Goal: Task Accomplishment & Management: Manage account settings

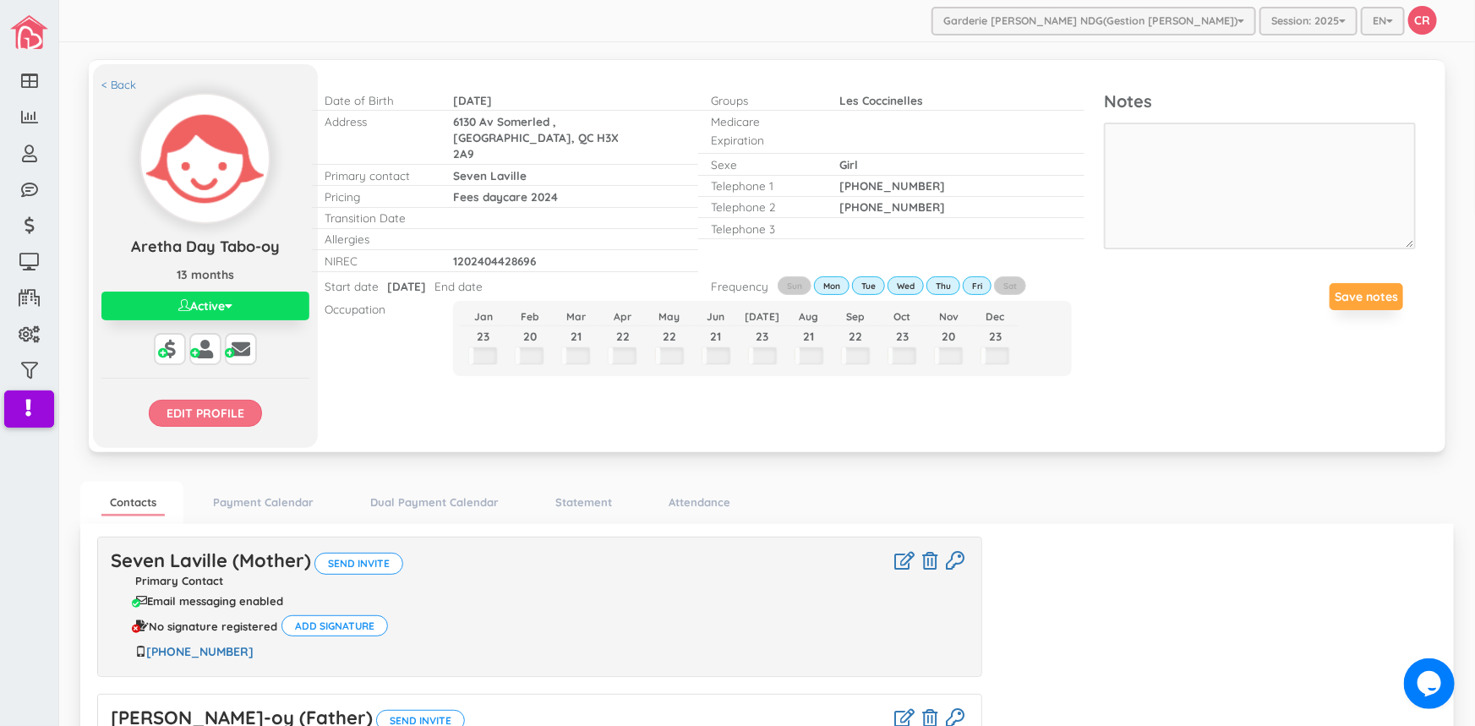
click at [198, 409] on input "Edit profile" at bounding box center [205, 413] width 113 height 27
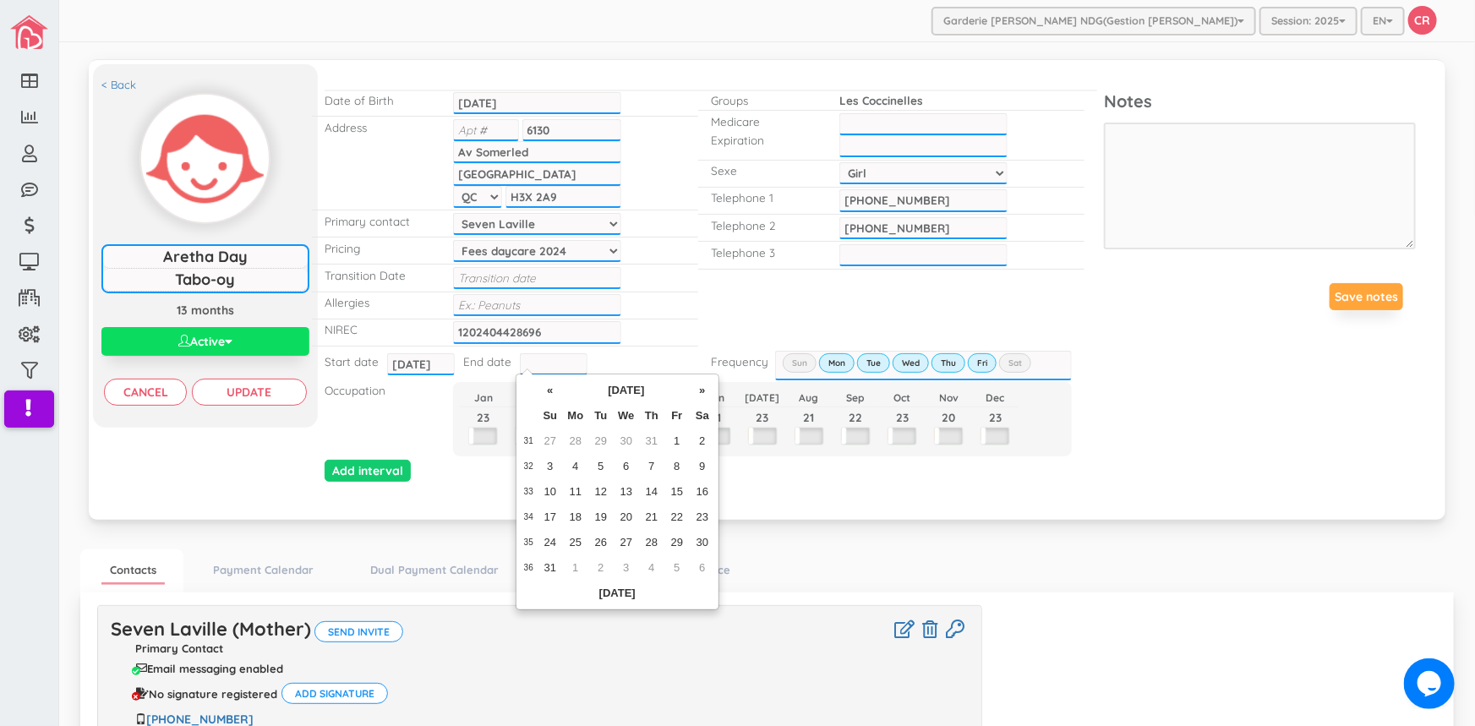
click at [528, 357] on input "text" at bounding box center [554, 364] width 68 height 22
click at [555, 388] on th "«" at bounding box center [549, 390] width 25 height 25
click at [678, 462] on td "11" at bounding box center [676, 466] width 25 height 25
type input "2025-07-11"
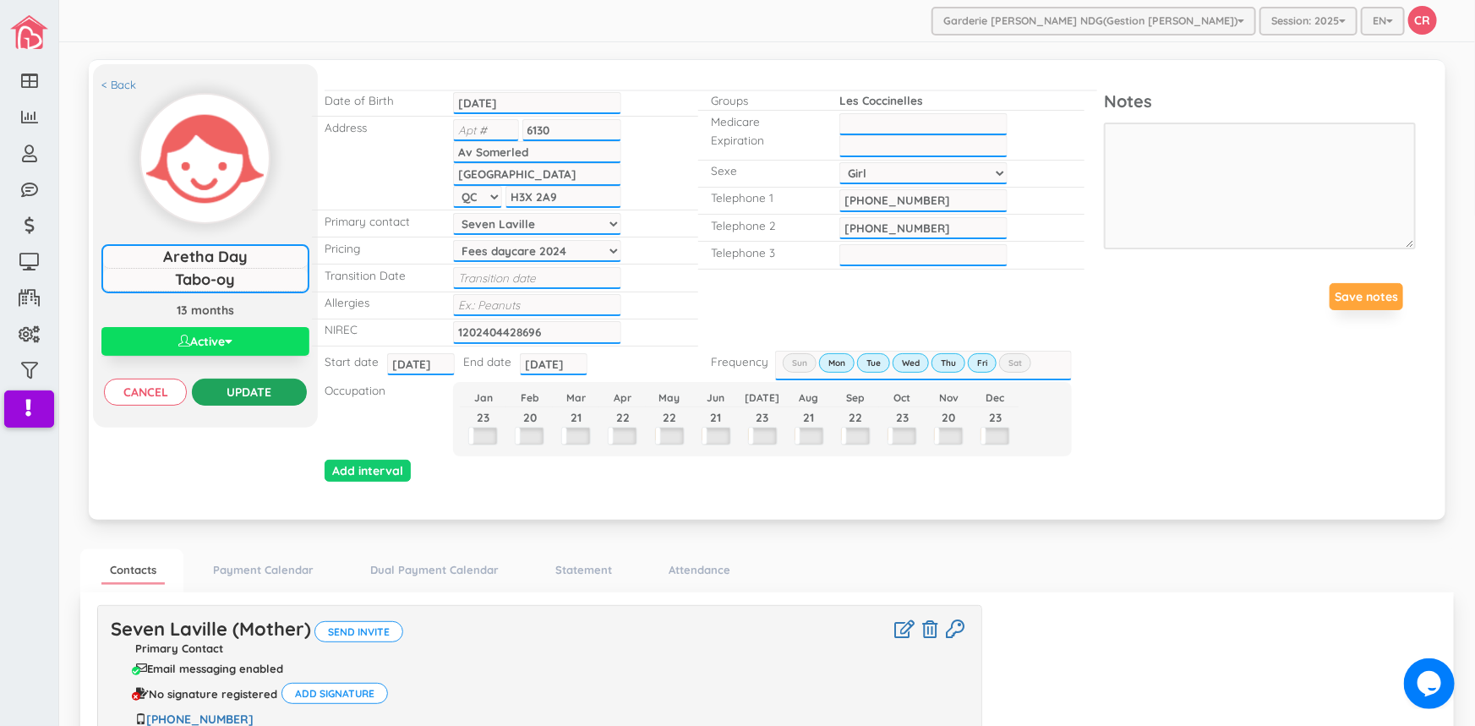
click at [220, 389] on input "Update" at bounding box center [249, 392] width 114 height 27
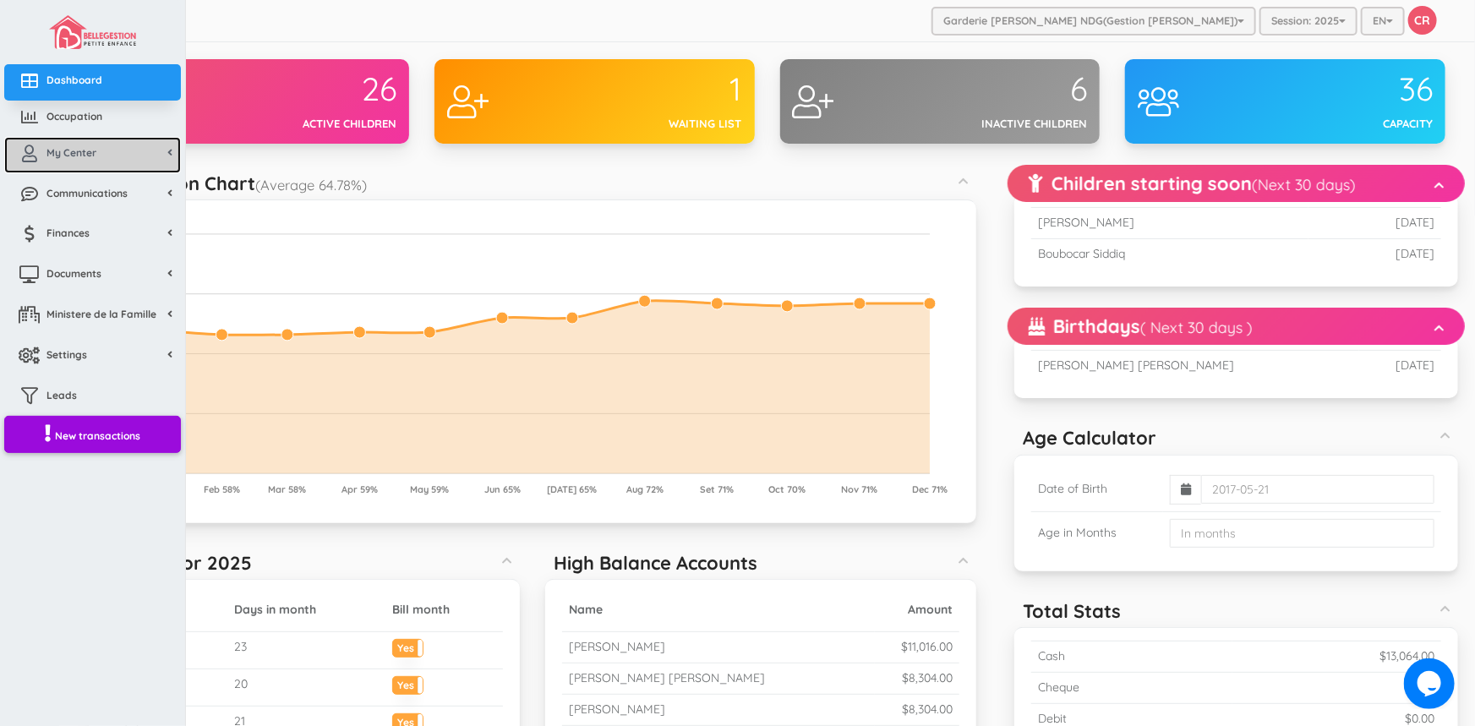
click at [59, 159] on span "My Center" at bounding box center [71, 152] width 50 height 14
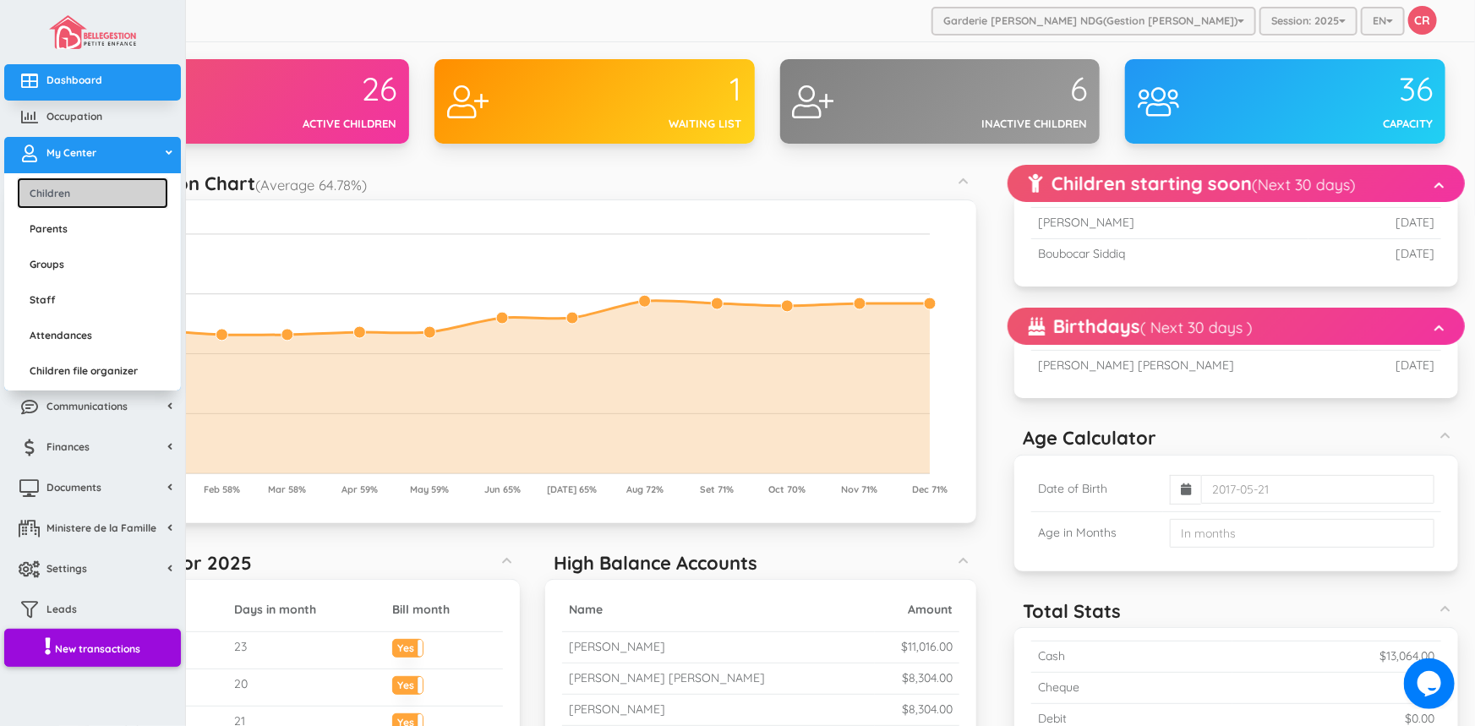
click at [59, 194] on link "Children" at bounding box center [92, 192] width 151 height 31
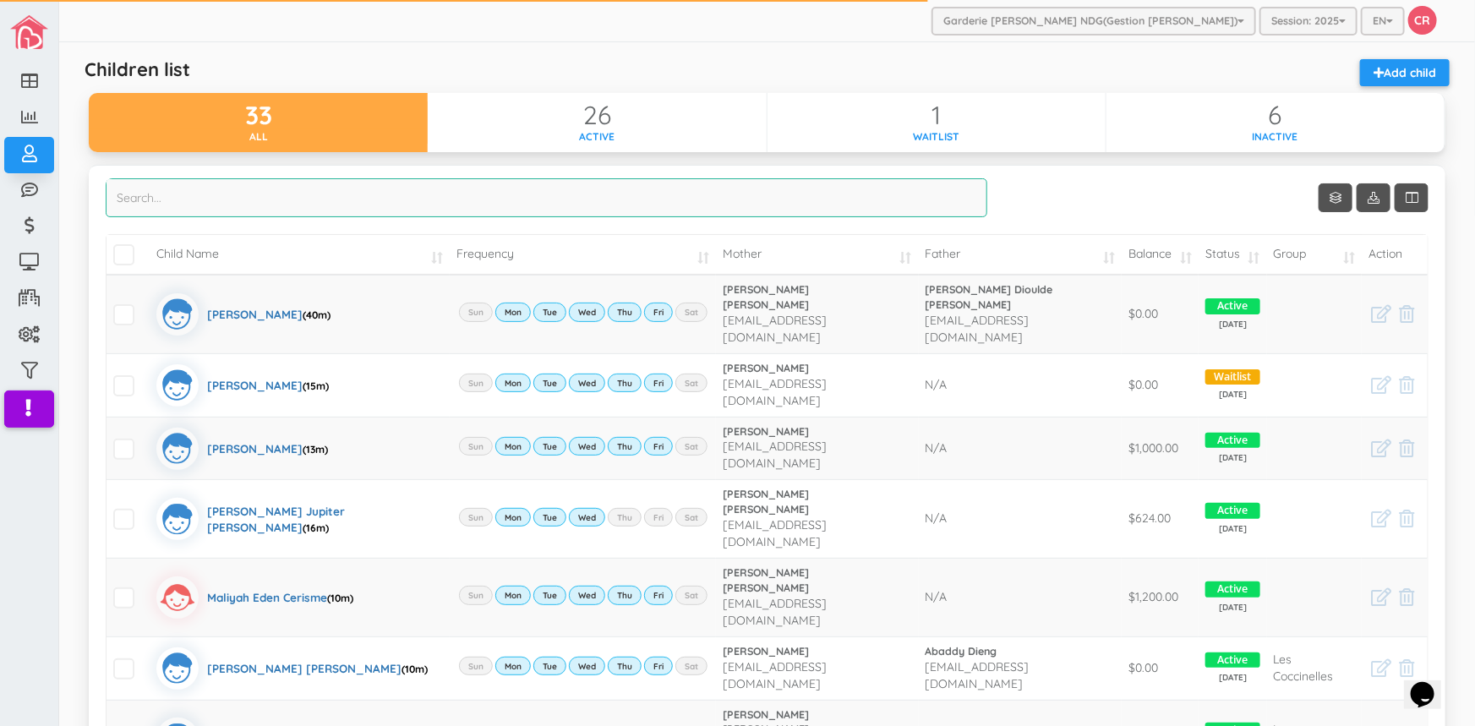
click at [177, 202] on input "search" at bounding box center [546, 197] width 881 height 39
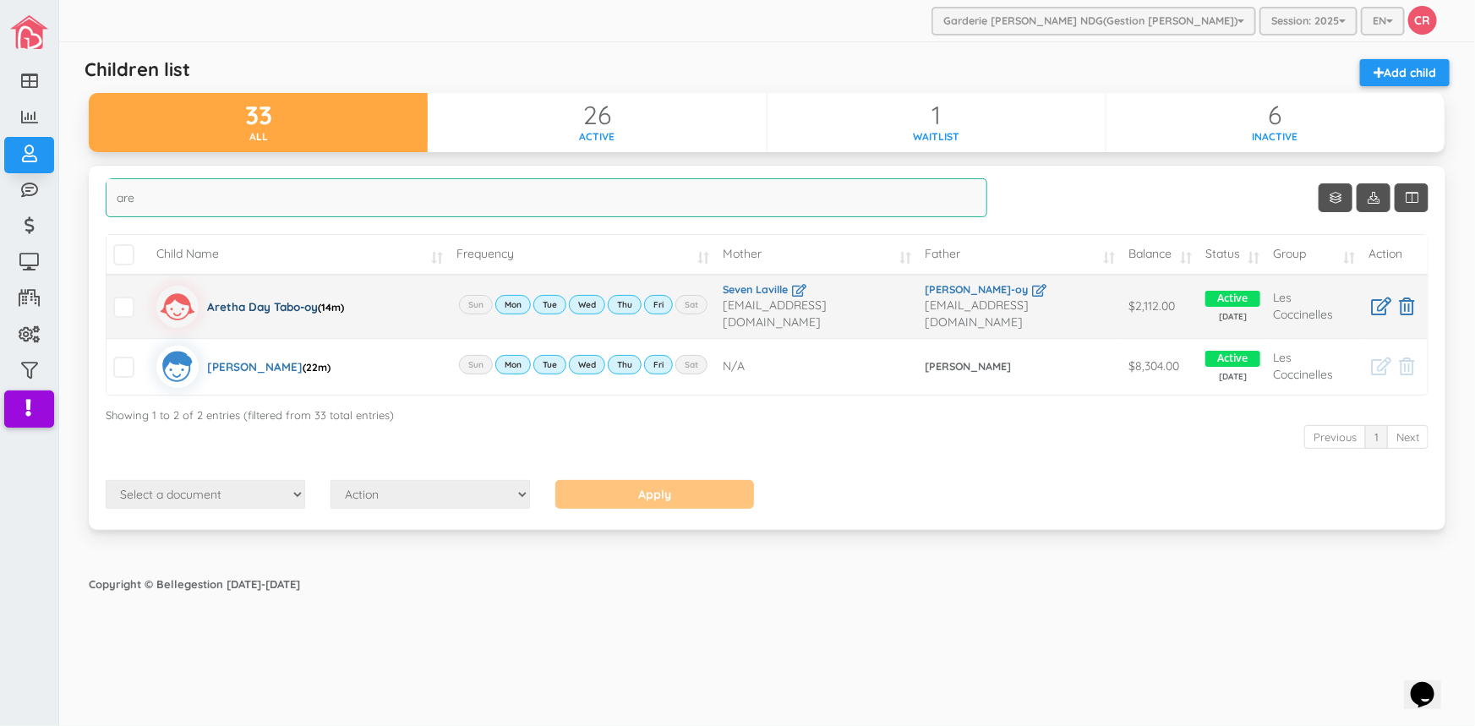
type input "are"
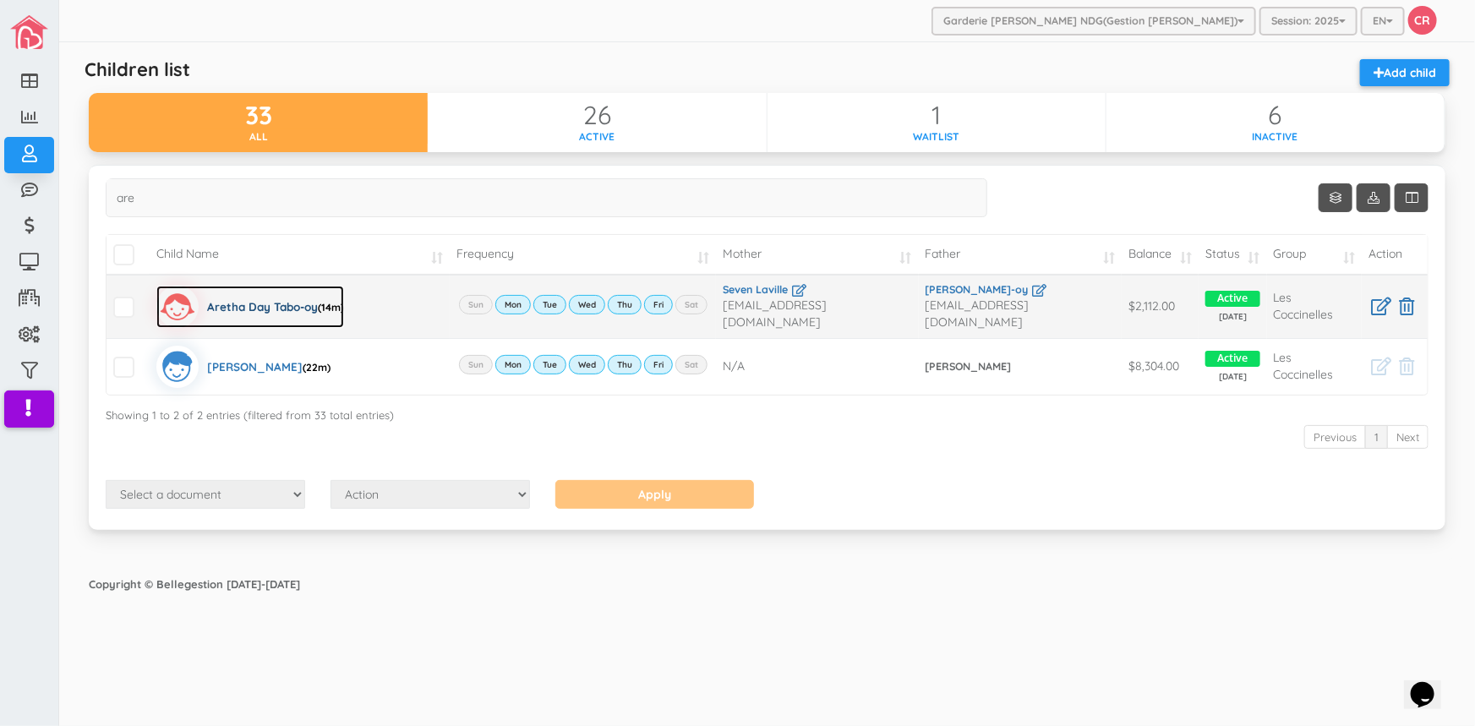
click at [253, 303] on div "Aretha Day Tabo-oy (14m)" at bounding box center [275, 307] width 137 height 42
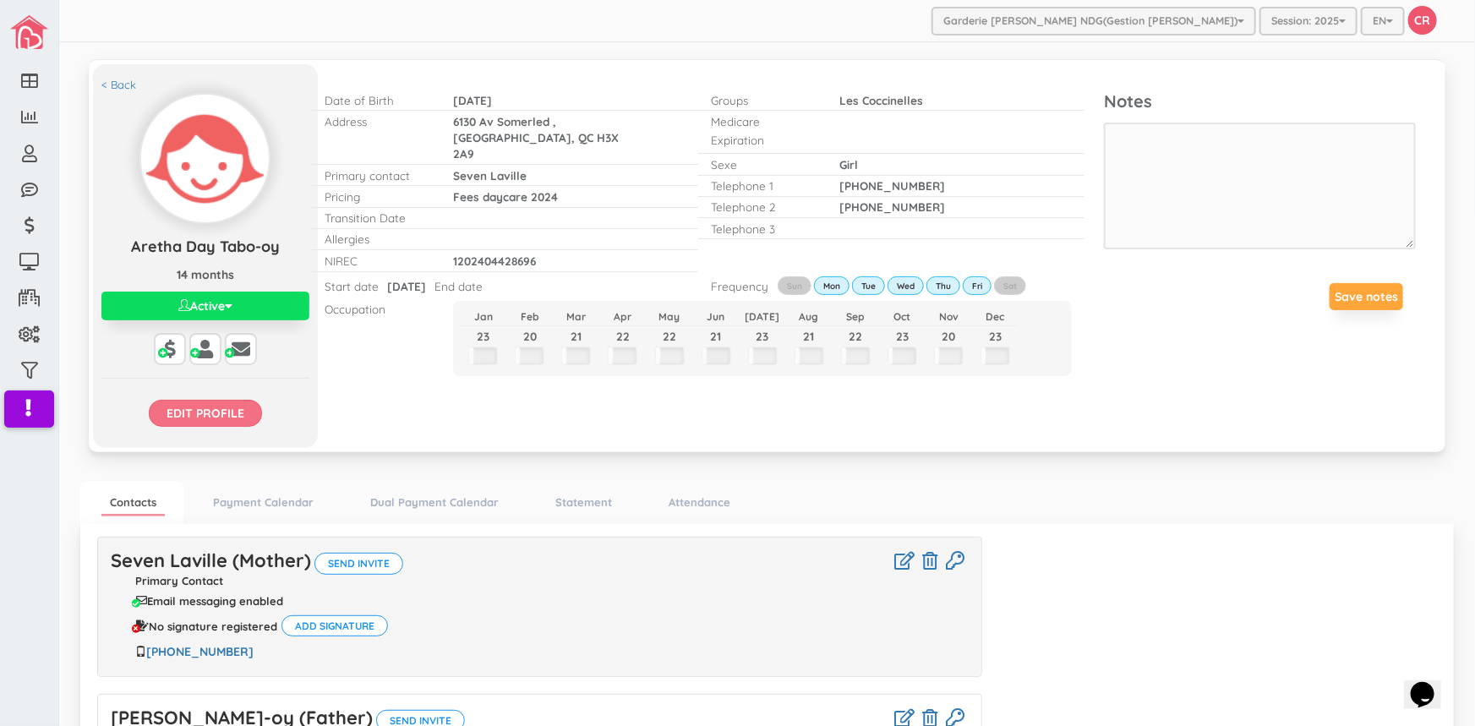
click at [229, 408] on input "Edit profile" at bounding box center [205, 413] width 113 height 27
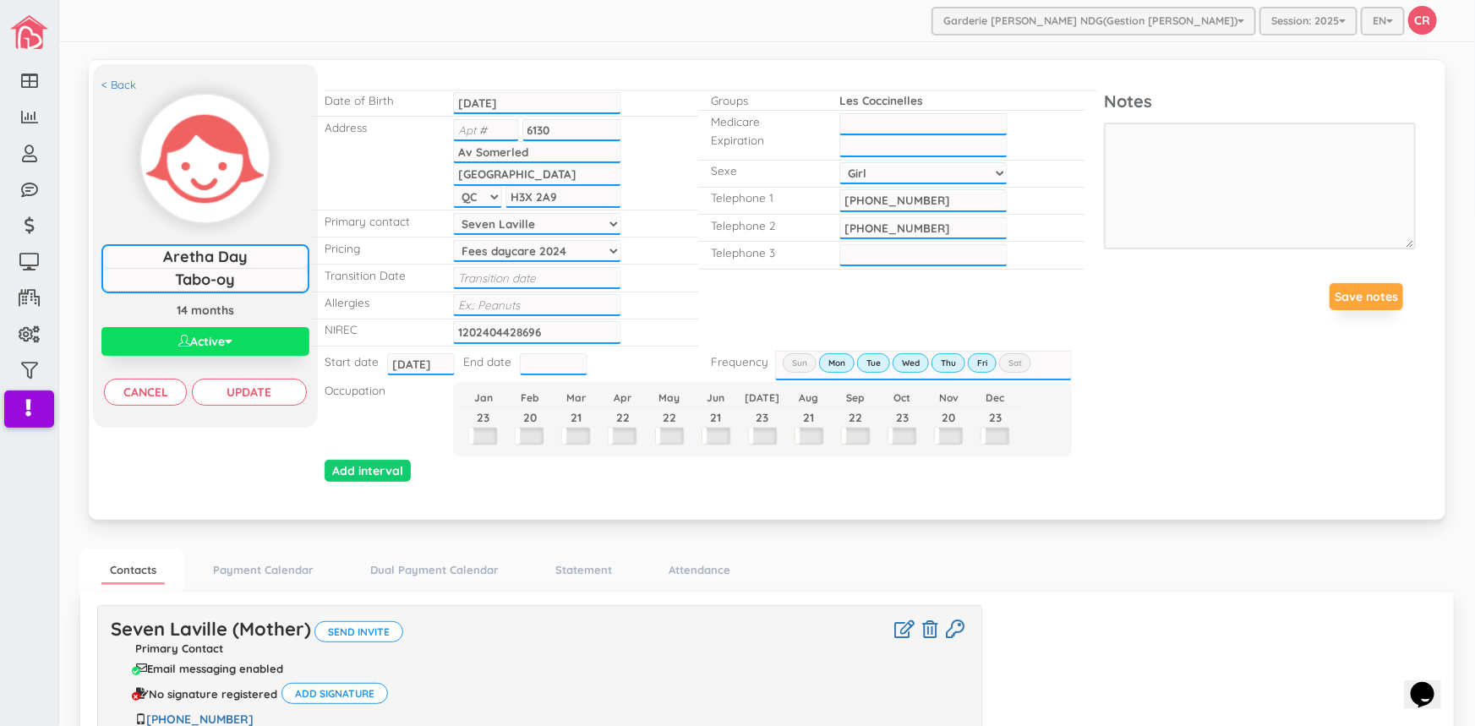
click at [524, 361] on input "text" at bounding box center [554, 364] width 68 height 22
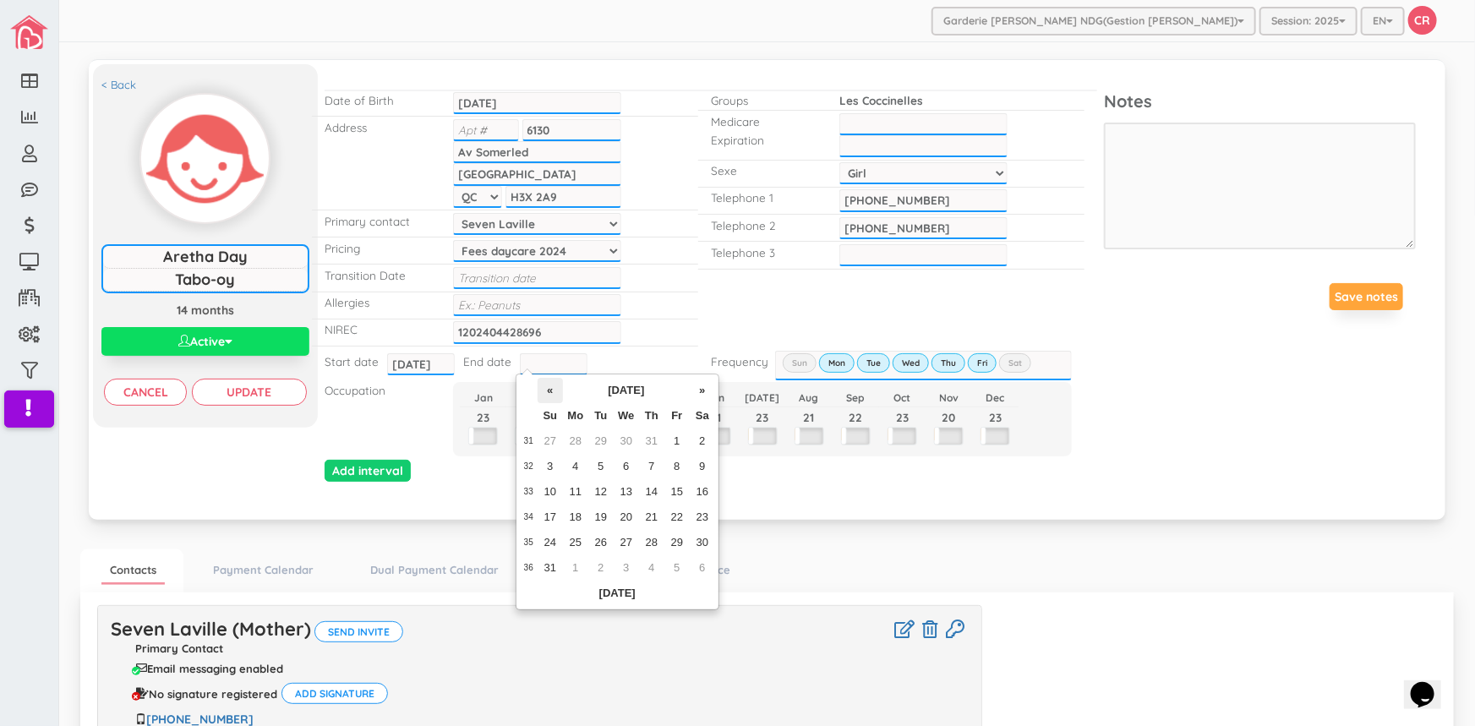
click at [558, 392] on th "«" at bounding box center [549, 390] width 25 height 25
click at [680, 472] on td "11" at bounding box center [676, 466] width 25 height 25
type input "2025-07-11"
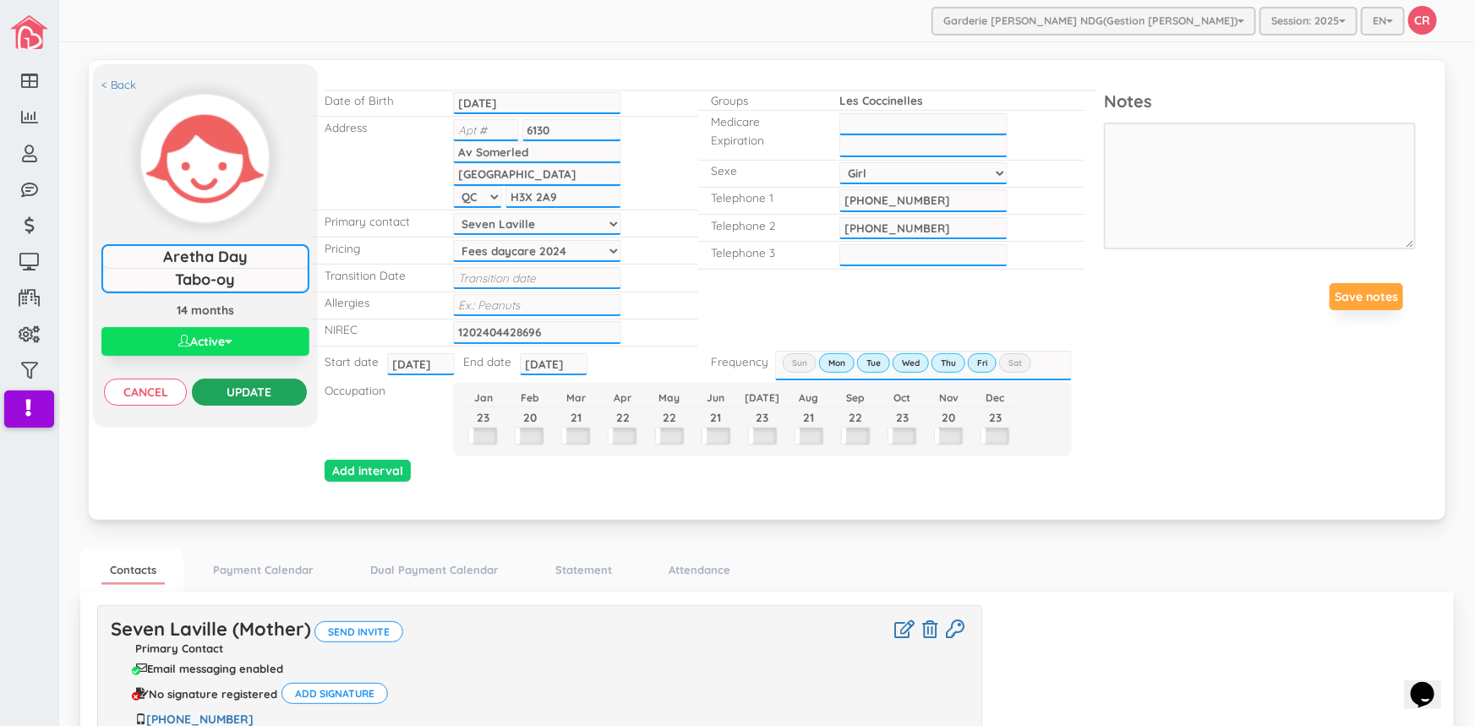
click at [244, 394] on input "Update" at bounding box center [249, 392] width 114 height 27
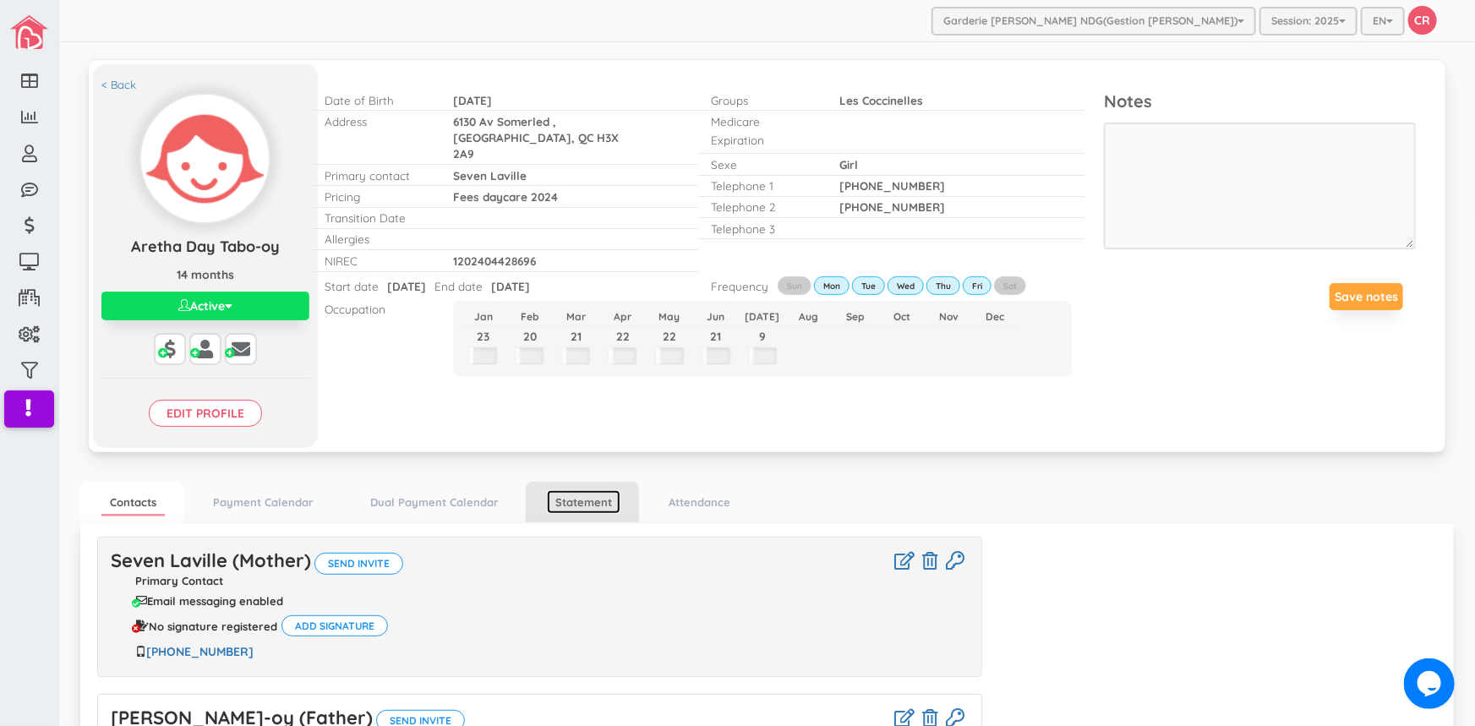
click at [603, 509] on link "Statement" at bounding box center [584, 502] width 74 height 25
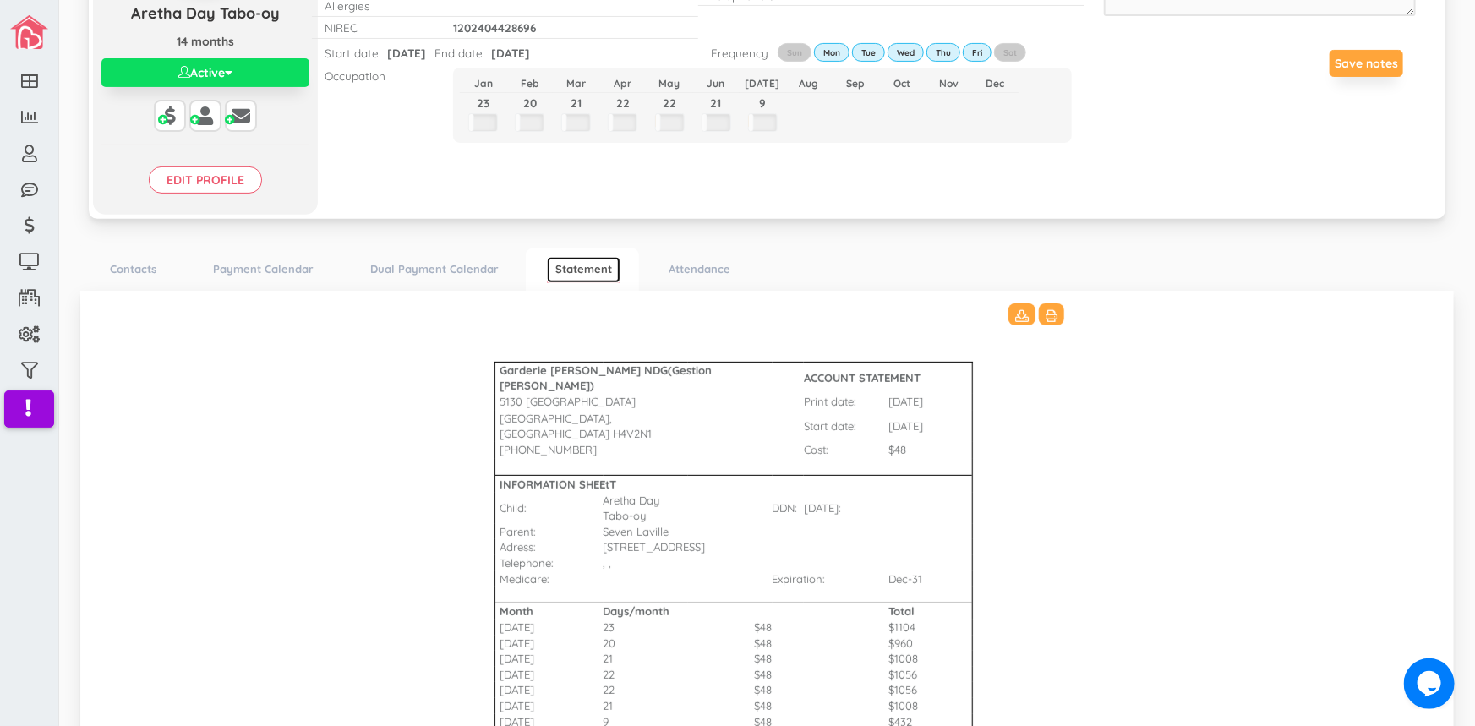
scroll to position [3, 0]
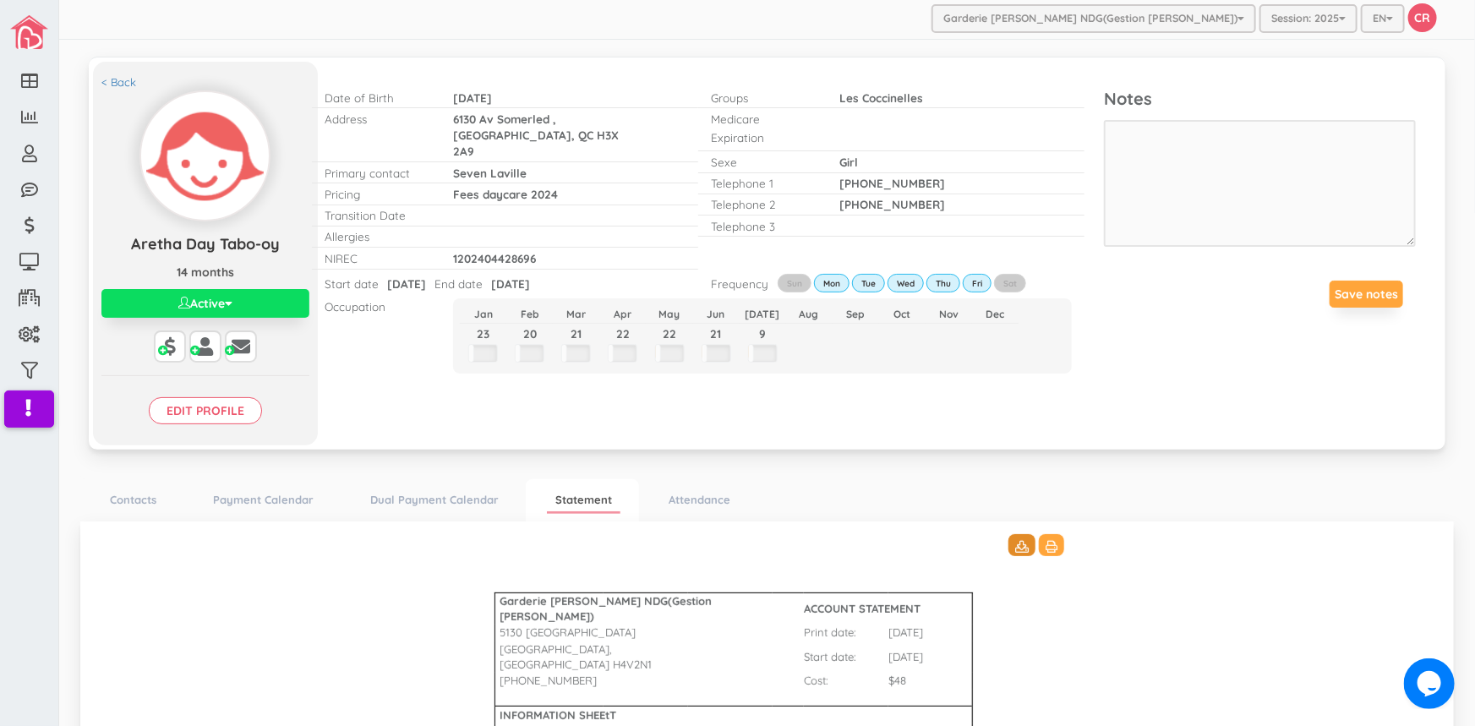
click at [1015, 543] on icon at bounding box center [1022, 547] width 14 height 12
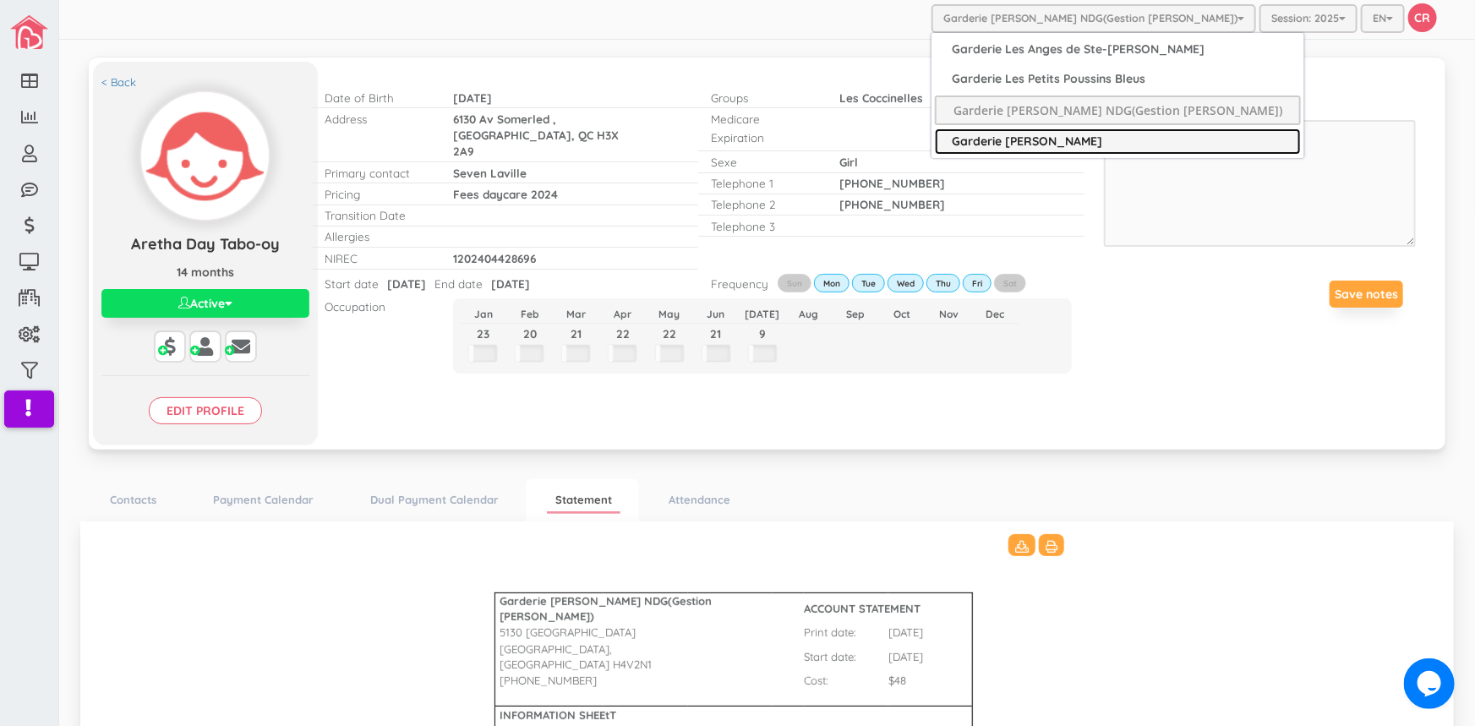
click at [1082, 134] on link "Garderie [PERSON_NAME]" at bounding box center [1118, 141] width 366 height 26
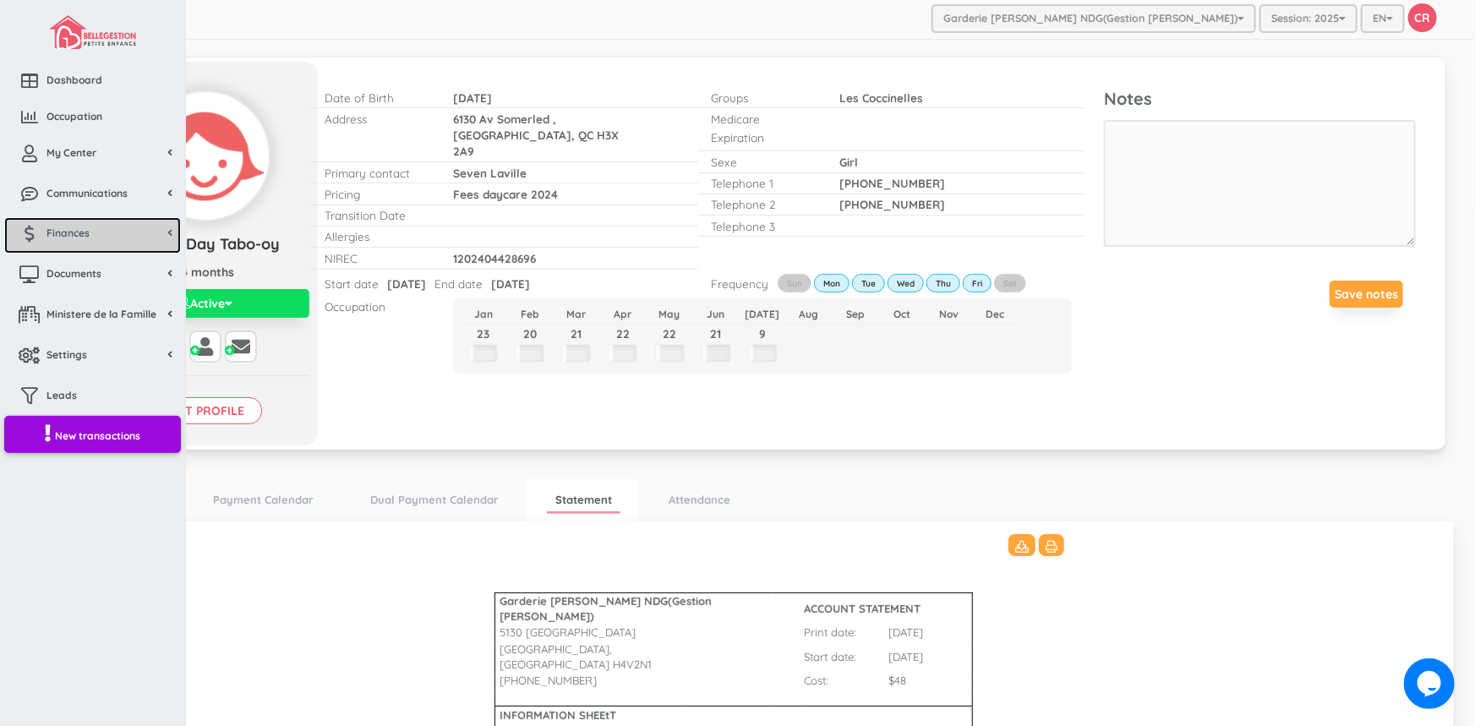
click at [68, 234] on span "Finances" at bounding box center [67, 233] width 43 height 14
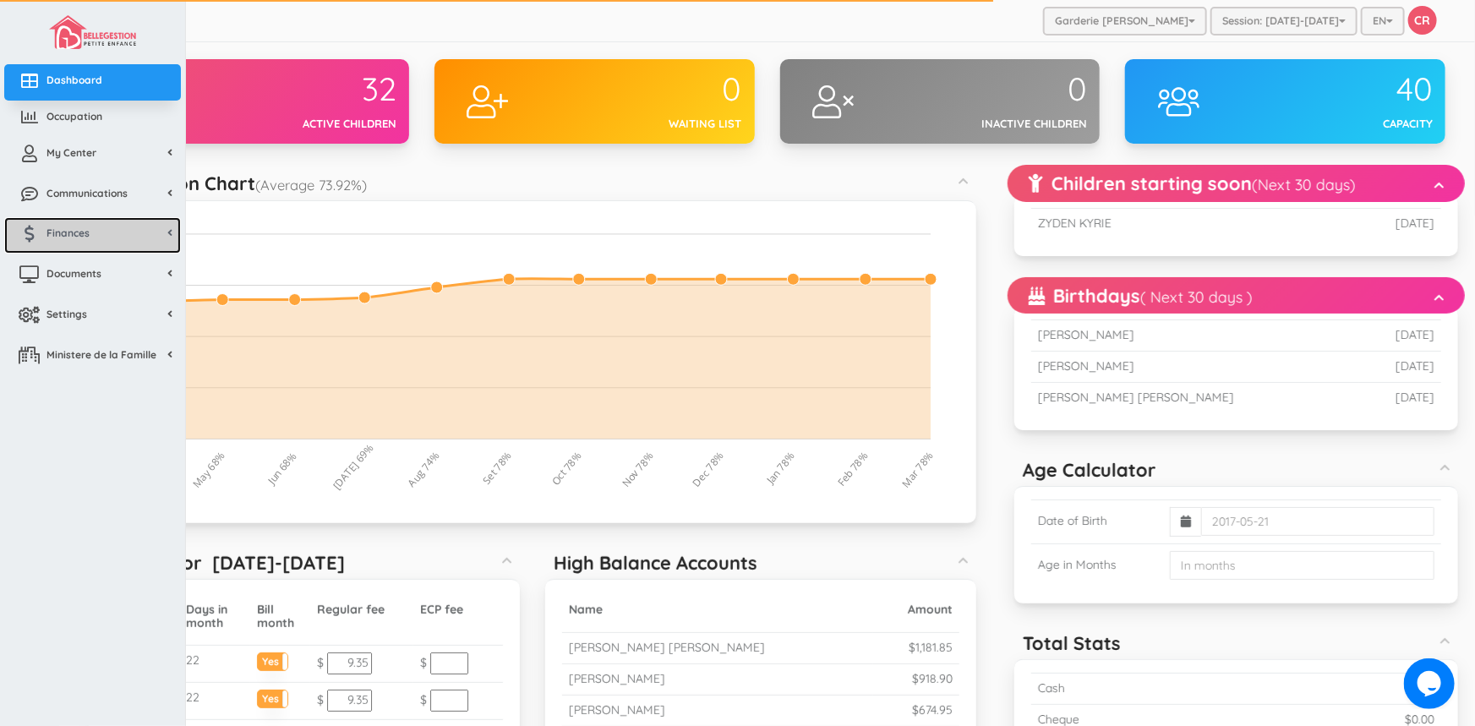
click at [61, 232] on span "Finances" at bounding box center [67, 233] width 43 height 14
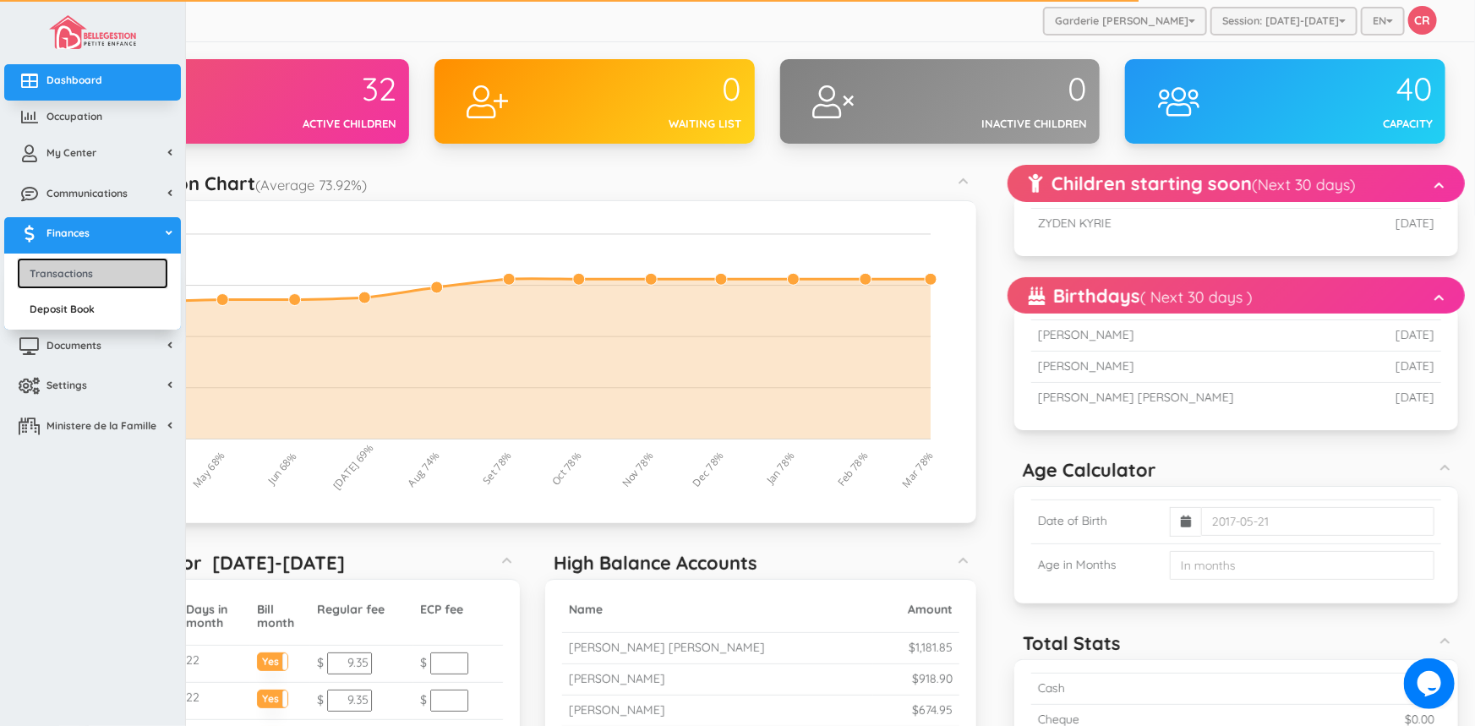
click at [59, 275] on link "Transactions" at bounding box center [92, 273] width 151 height 31
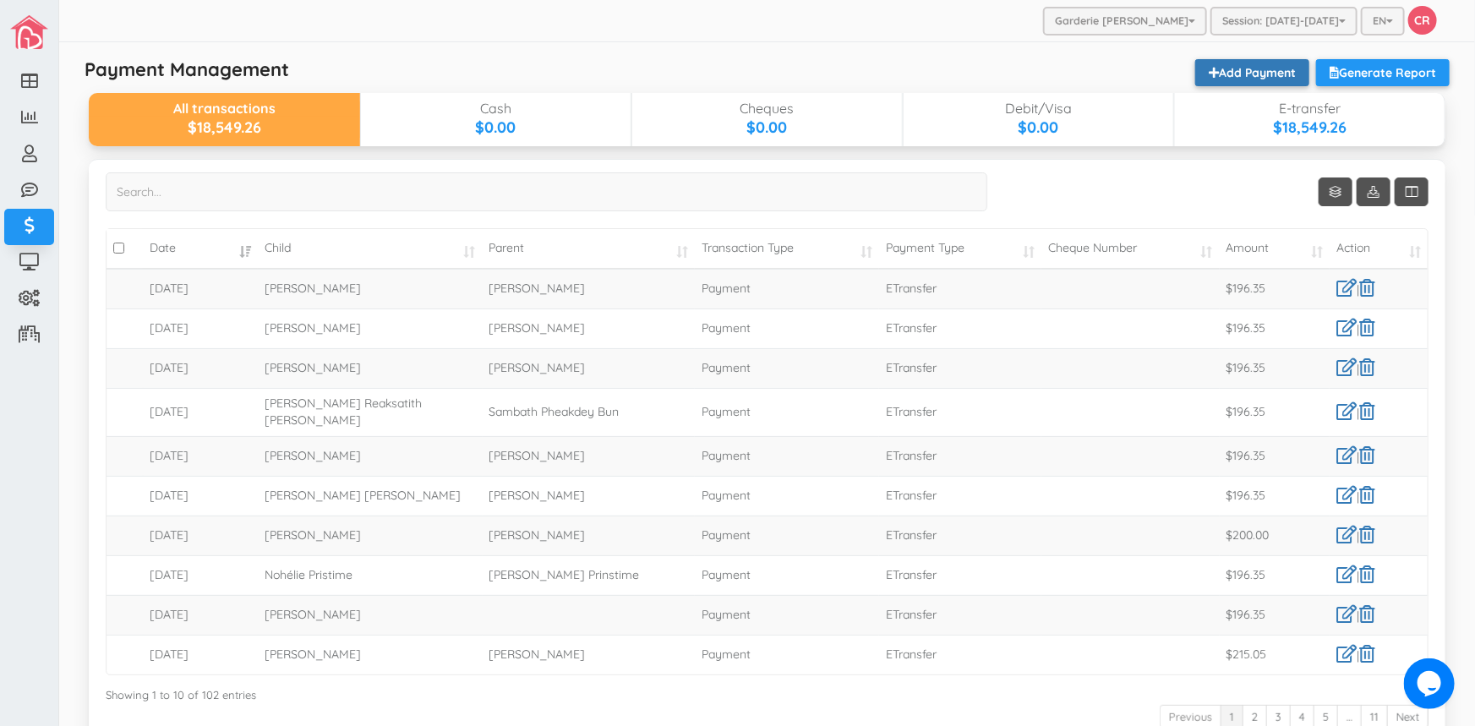
click at [1213, 72] on link "Add Payment" at bounding box center [1252, 72] width 114 height 27
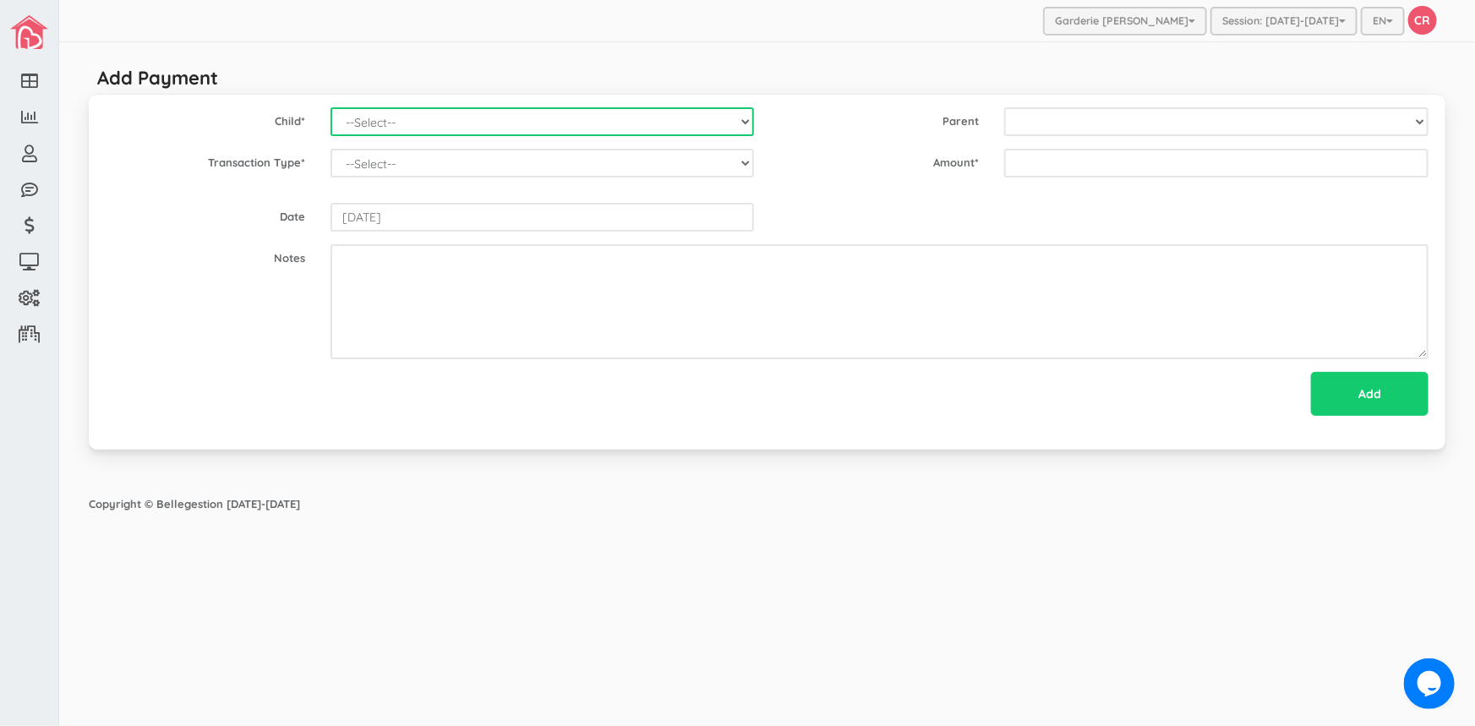
click at [742, 122] on select "--Select-- Alexander Romeo Zamora Alia Al-Sudani Alistair Reaksatith Kheng Ange…" at bounding box center [542, 121] width 424 height 29
select select "1508"
click at [330, 107] on select "--Select-- Alexander Romeo Zamora Alia Al-Sudani Alistair Reaksatith Kheng Ange…" at bounding box center [542, 121] width 424 height 29
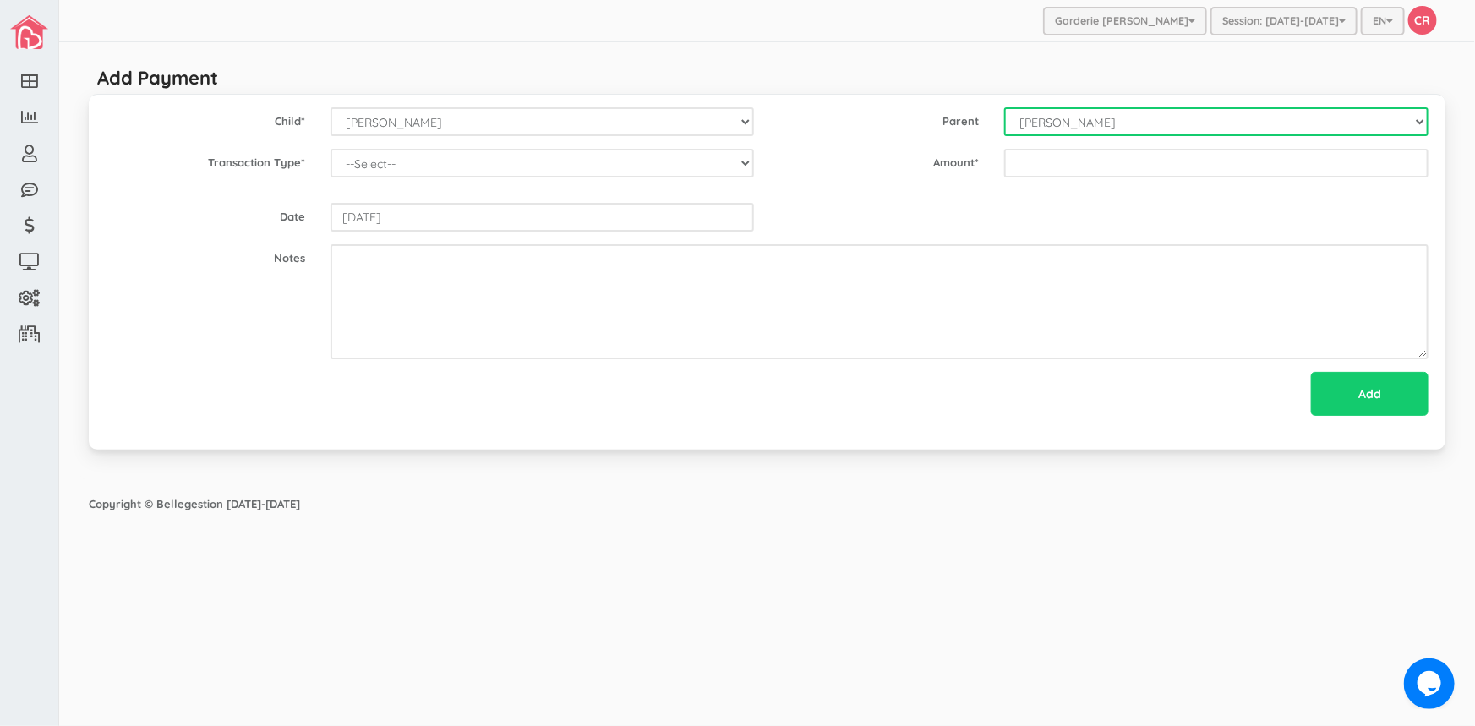
select select "1508"
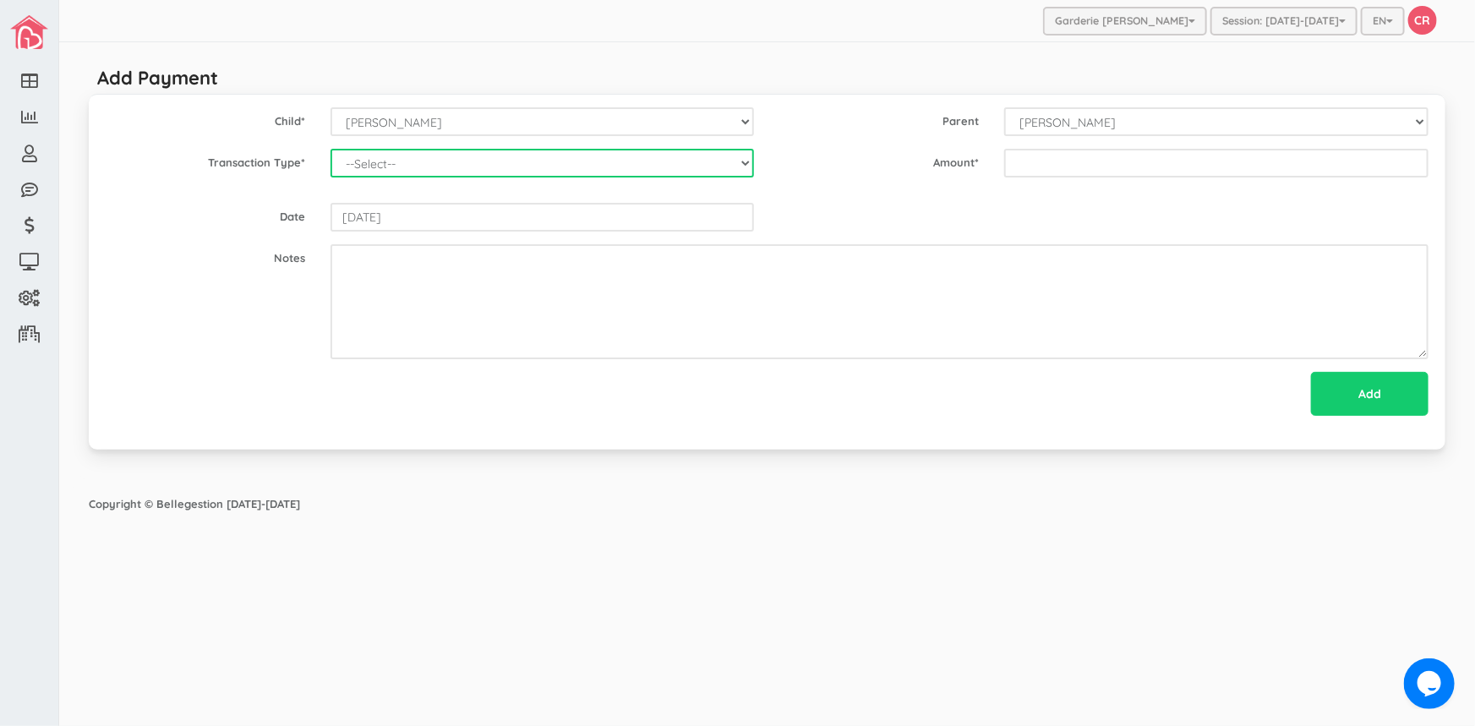
select select "Payment"
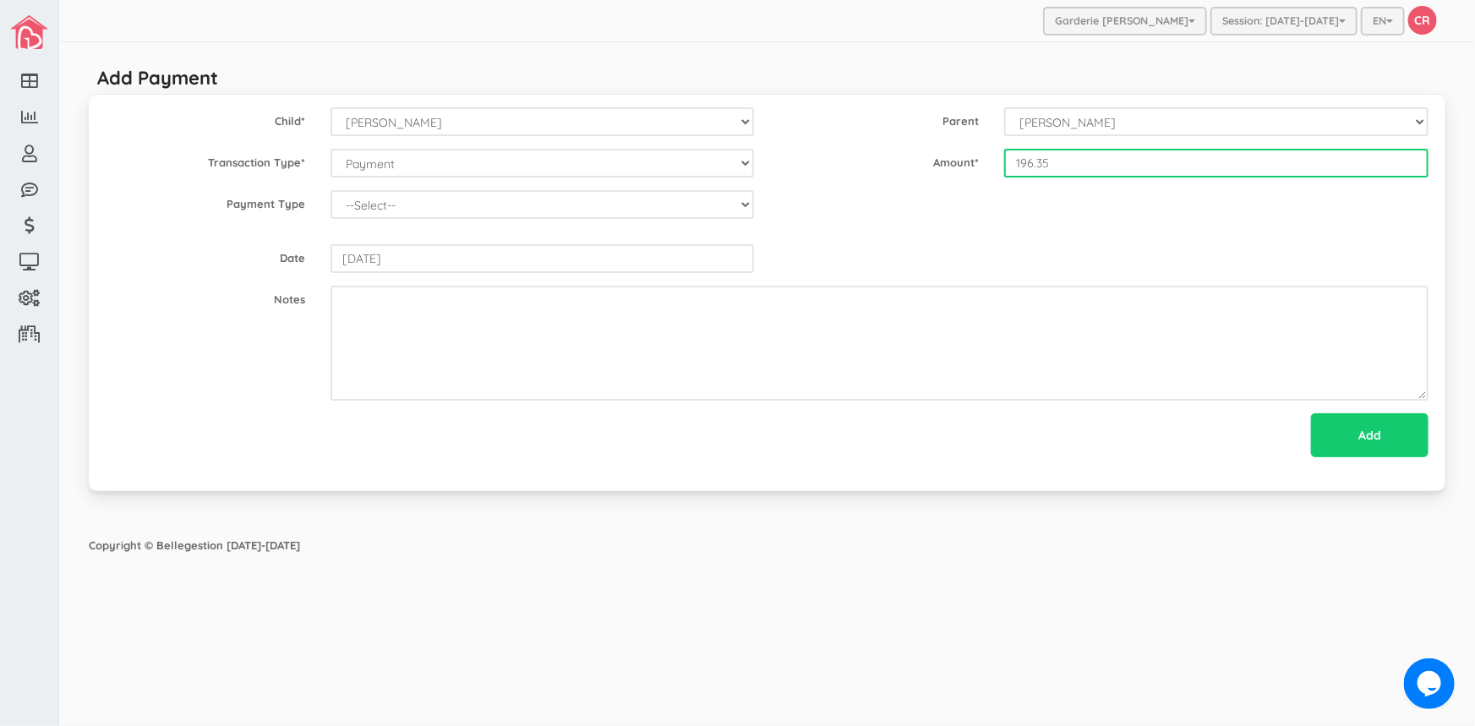
type input "196.35"
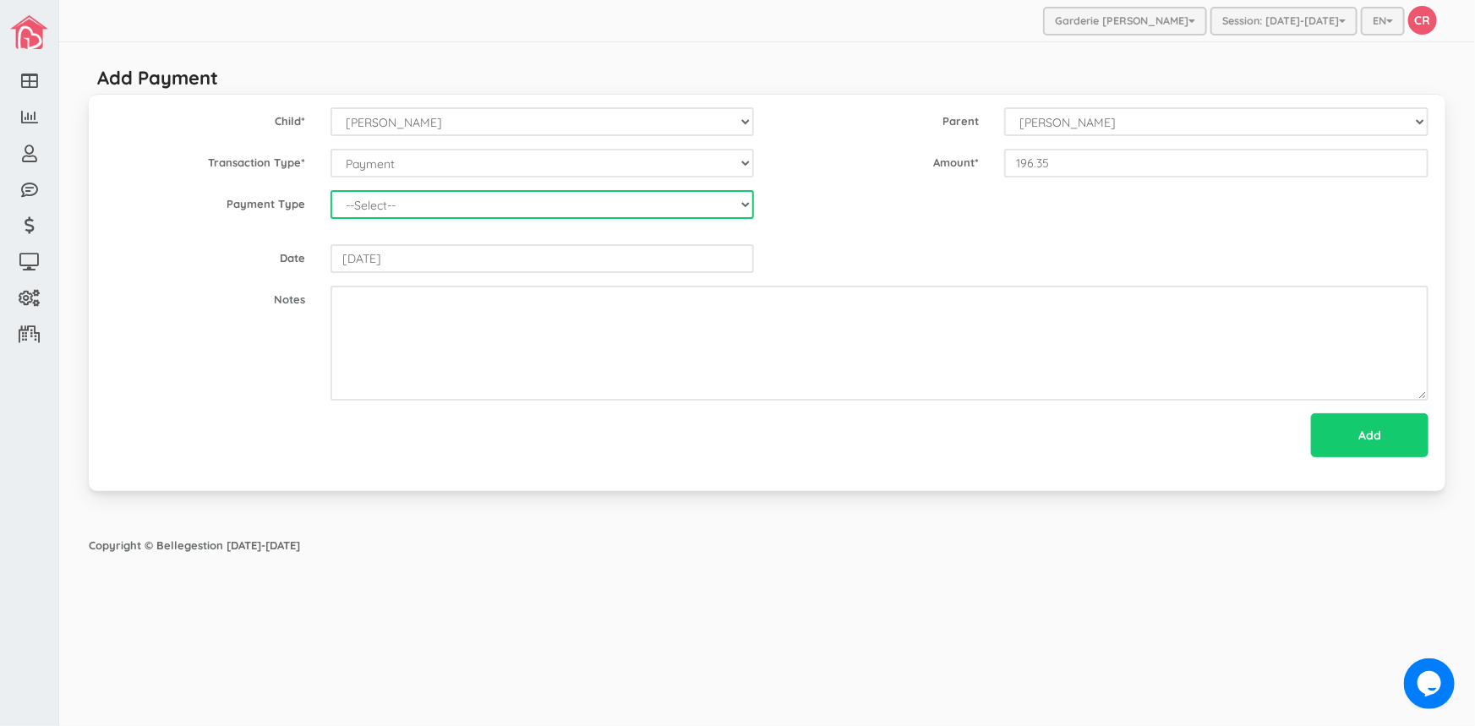
click at [651, 203] on select "--Select-- Cash Cheque Debit E-transfer" at bounding box center [542, 204] width 424 height 29
select select "ETransfer"
click at [330, 190] on select "--Select-- Cash Cheque Debit E-transfer" at bounding box center [542, 204] width 424 height 29
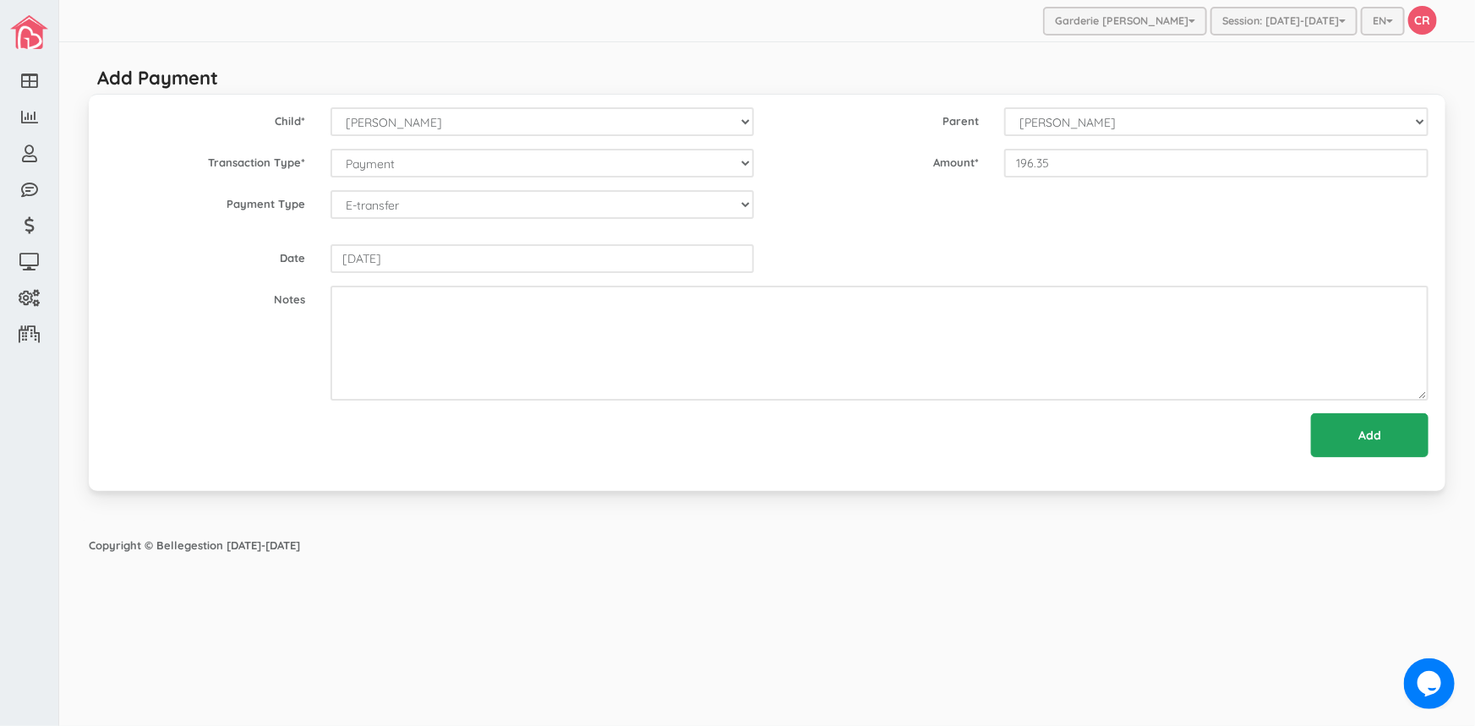
click at [1372, 428] on input "Add" at bounding box center [1369, 435] width 117 height 44
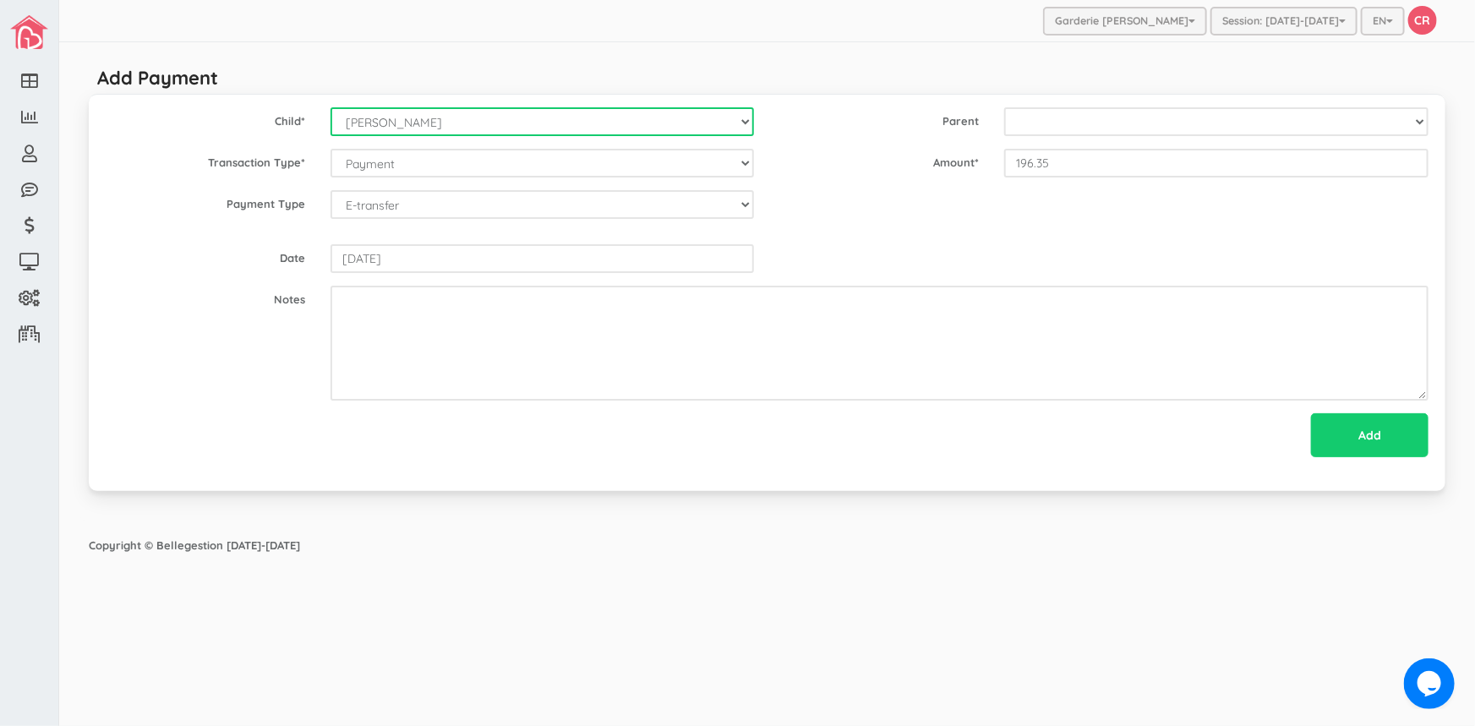
click at [744, 123] on select "--Select-- Alexander Romeo Zamora Alia Al-Sudani Alistair Reaksatith Kheng Ange…" at bounding box center [542, 121] width 424 height 29
select select "1680"
click at [330, 107] on select "--Select-- Alexander Romeo Zamora Alia Al-Sudani Alistair Reaksatith Kheng Ange…" at bounding box center [542, 121] width 424 height 29
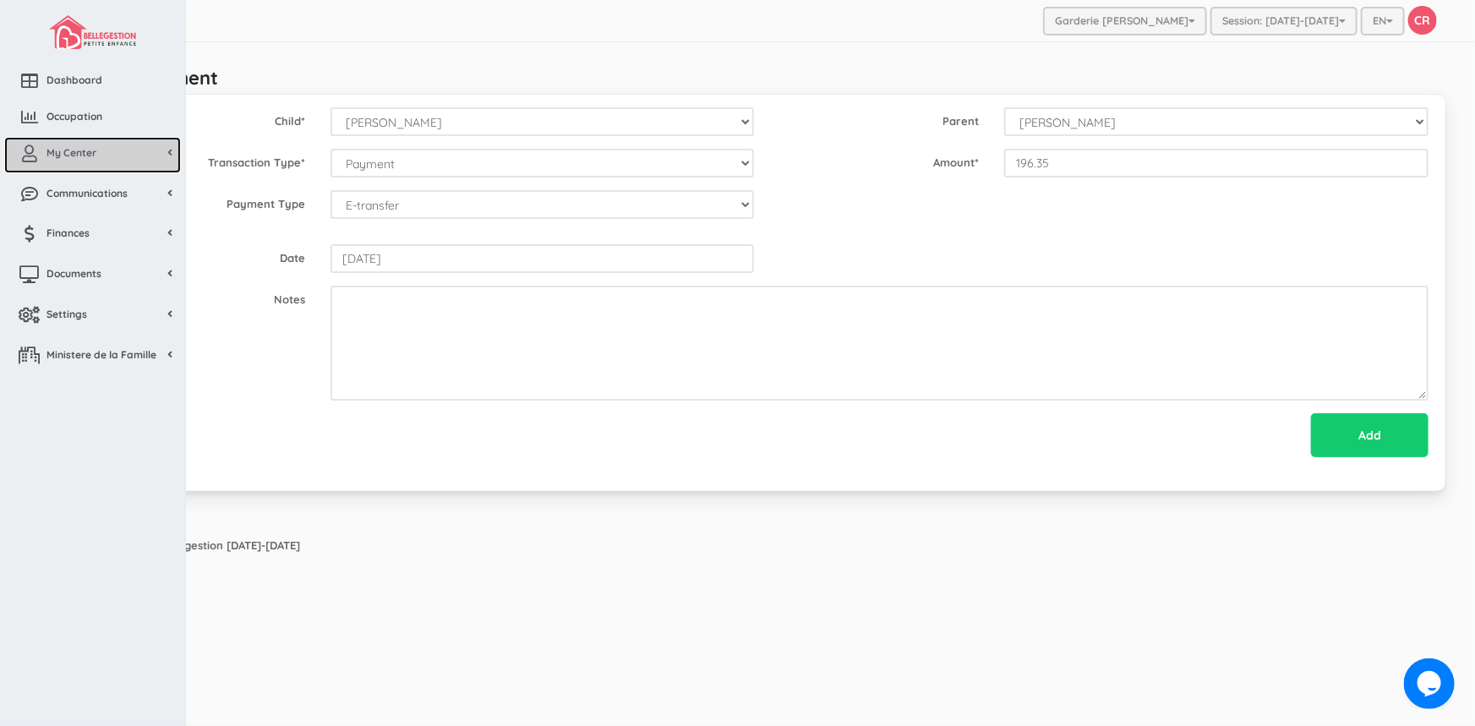
click at [54, 155] on span "My Center" at bounding box center [71, 152] width 50 height 14
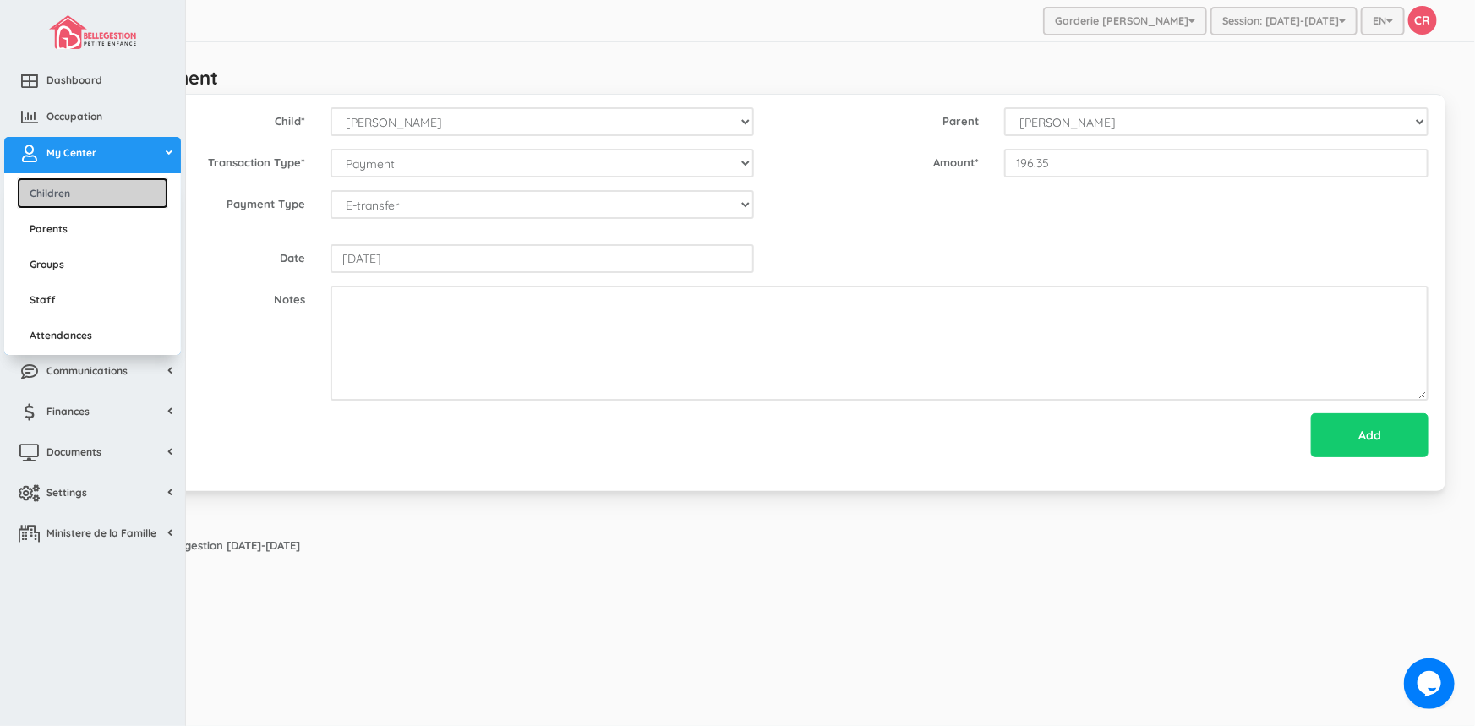
click at [54, 194] on link "Children" at bounding box center [92, 192] width 151 height 31
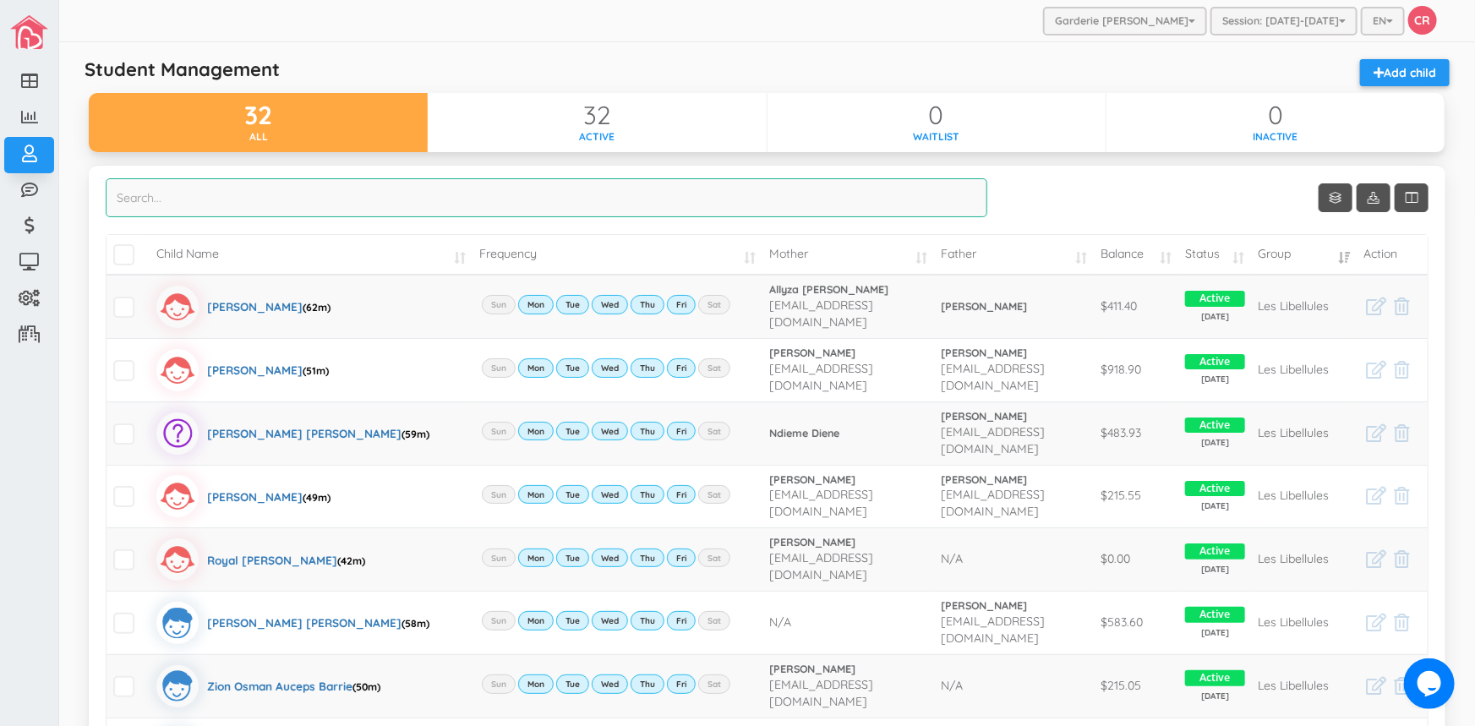
click at [130, 195] on input "search" at bounding box center [546, 197] width 881 height 39
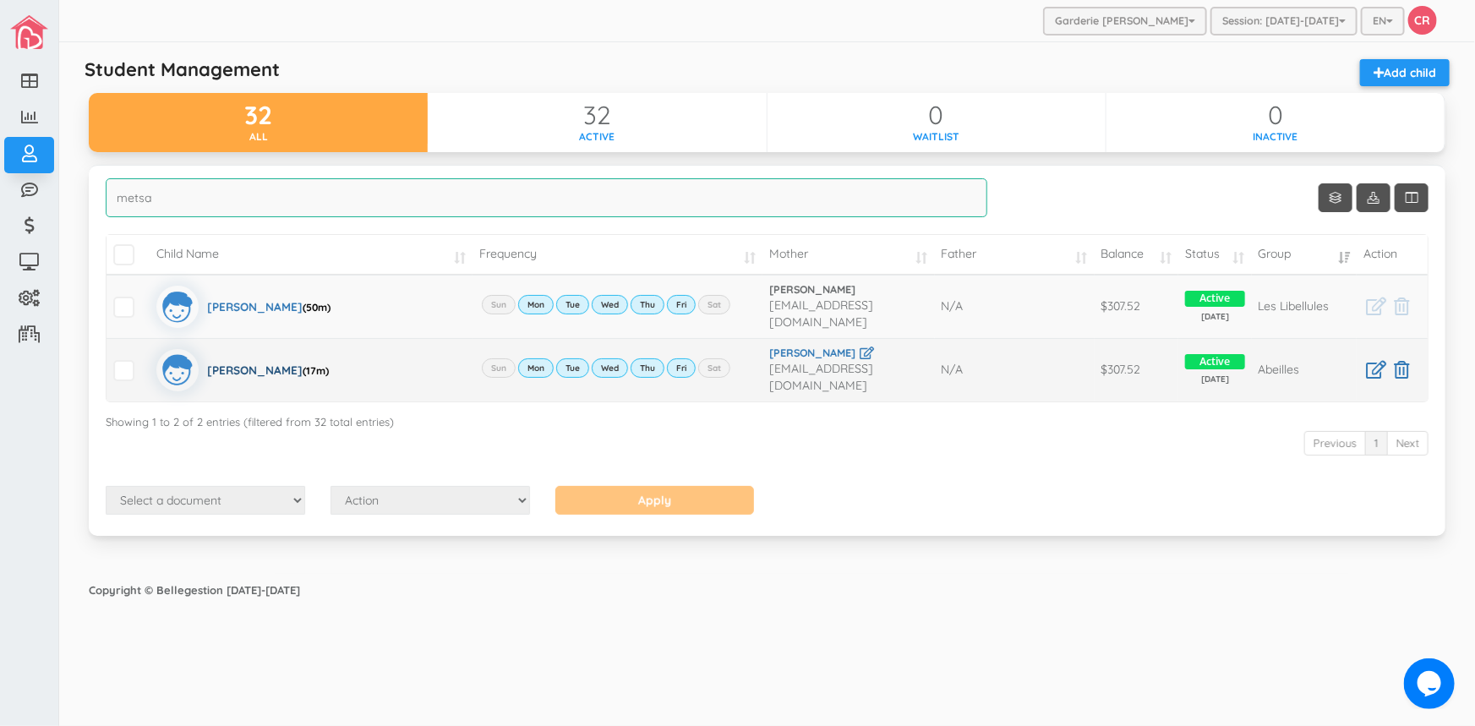
type input "metsa"
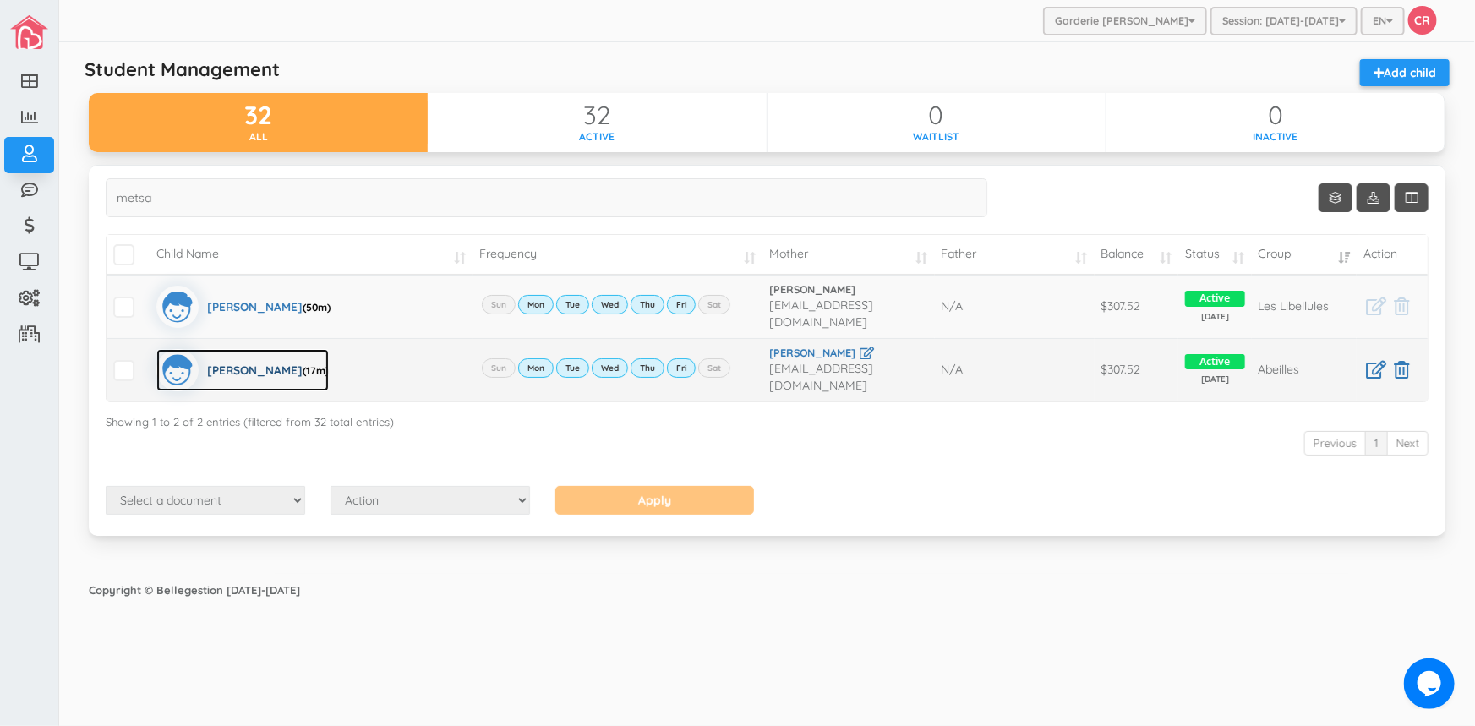
click at [223, 355] on div "Liam Chancelin Kentsa (17m)" at bounding box center [268, 370] width 122 height 42
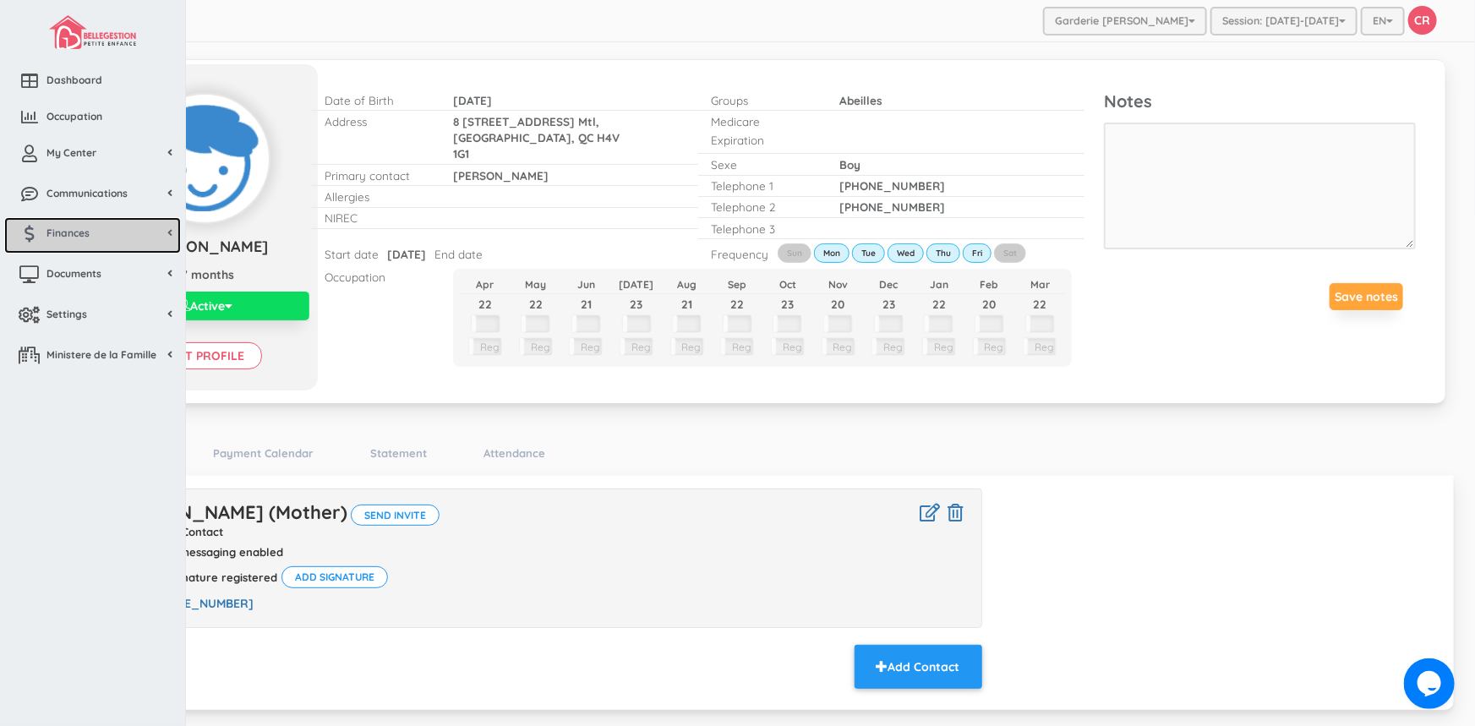
click at [92, 238] on link "Finances" at bounding box center [92, 235] width 177 height 36
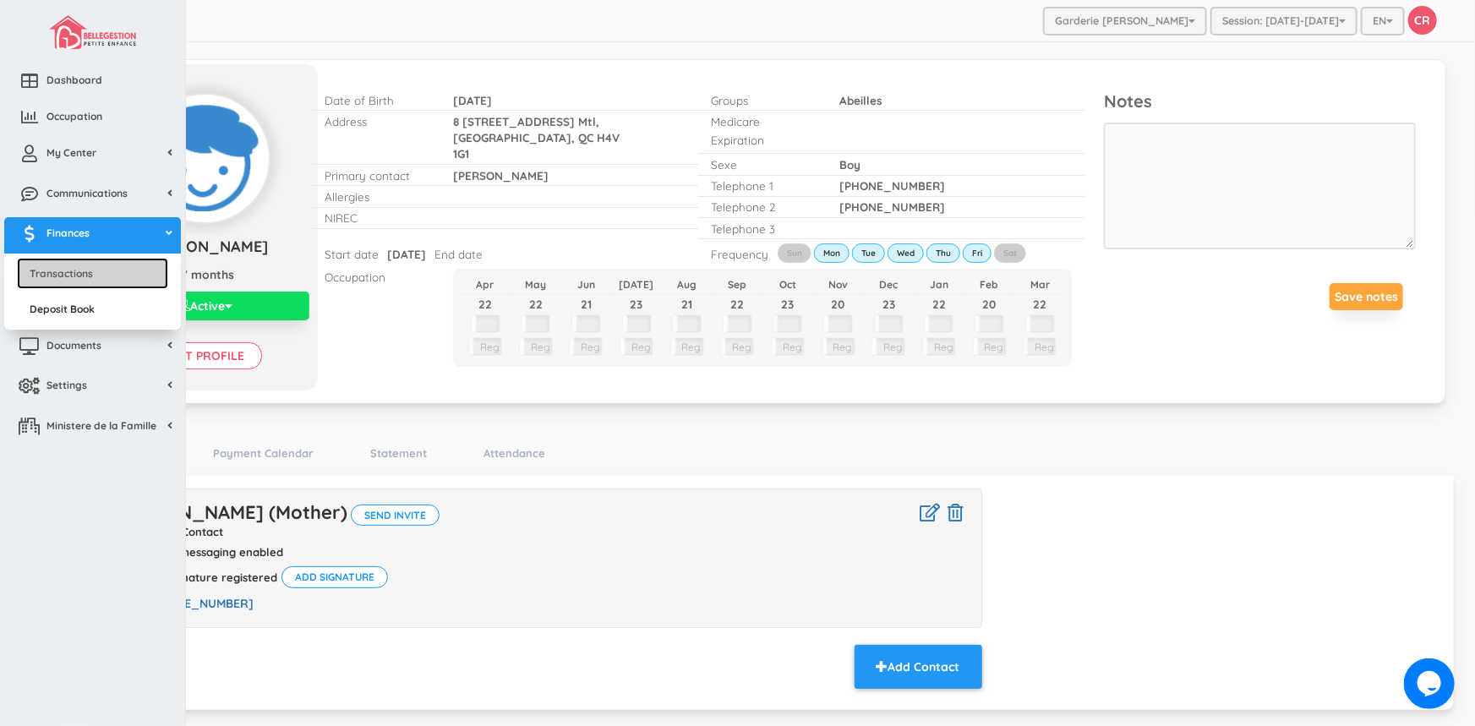
click at [65, 275] on link "Transactions" at bounding box center [92, 273] width 151 height 31
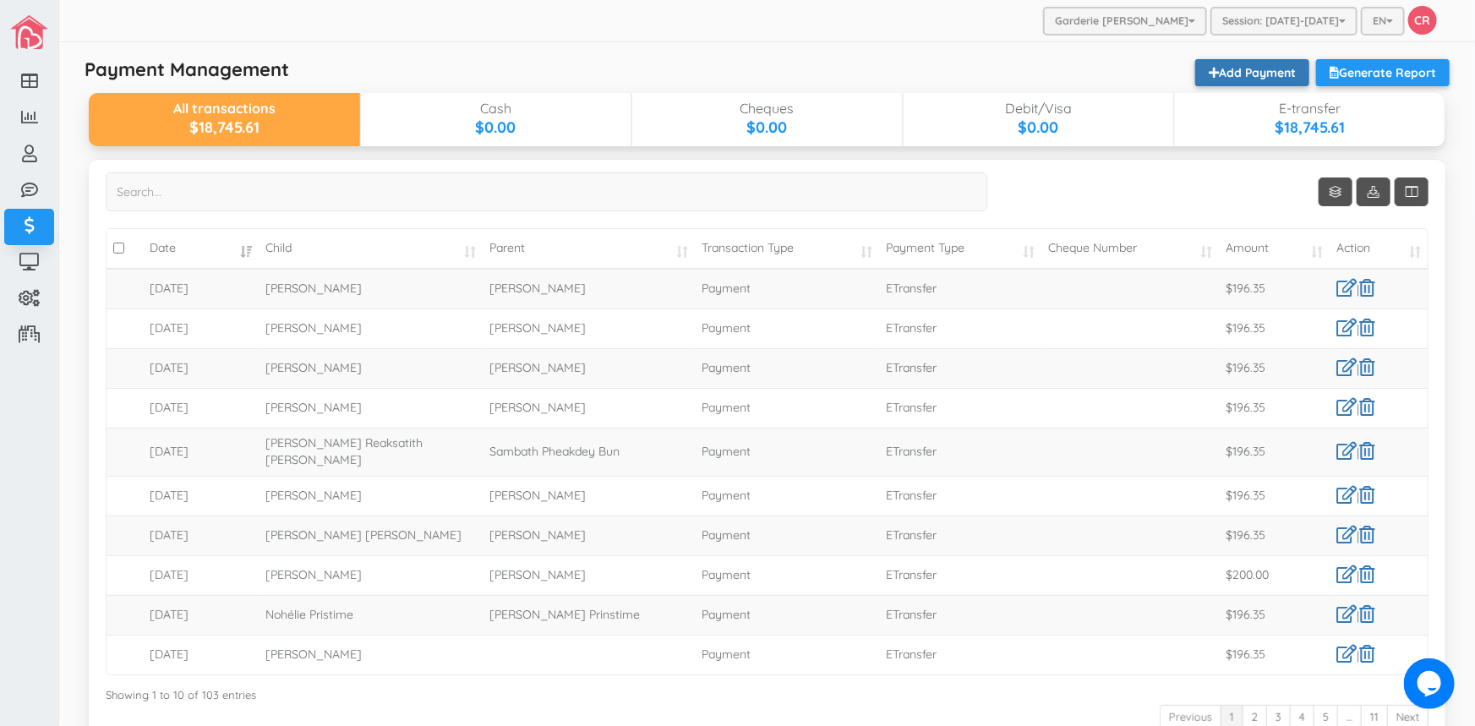
click at [1240, 72] on link "Add Payment" at bounding box center [1252, 72] width 114 height 27
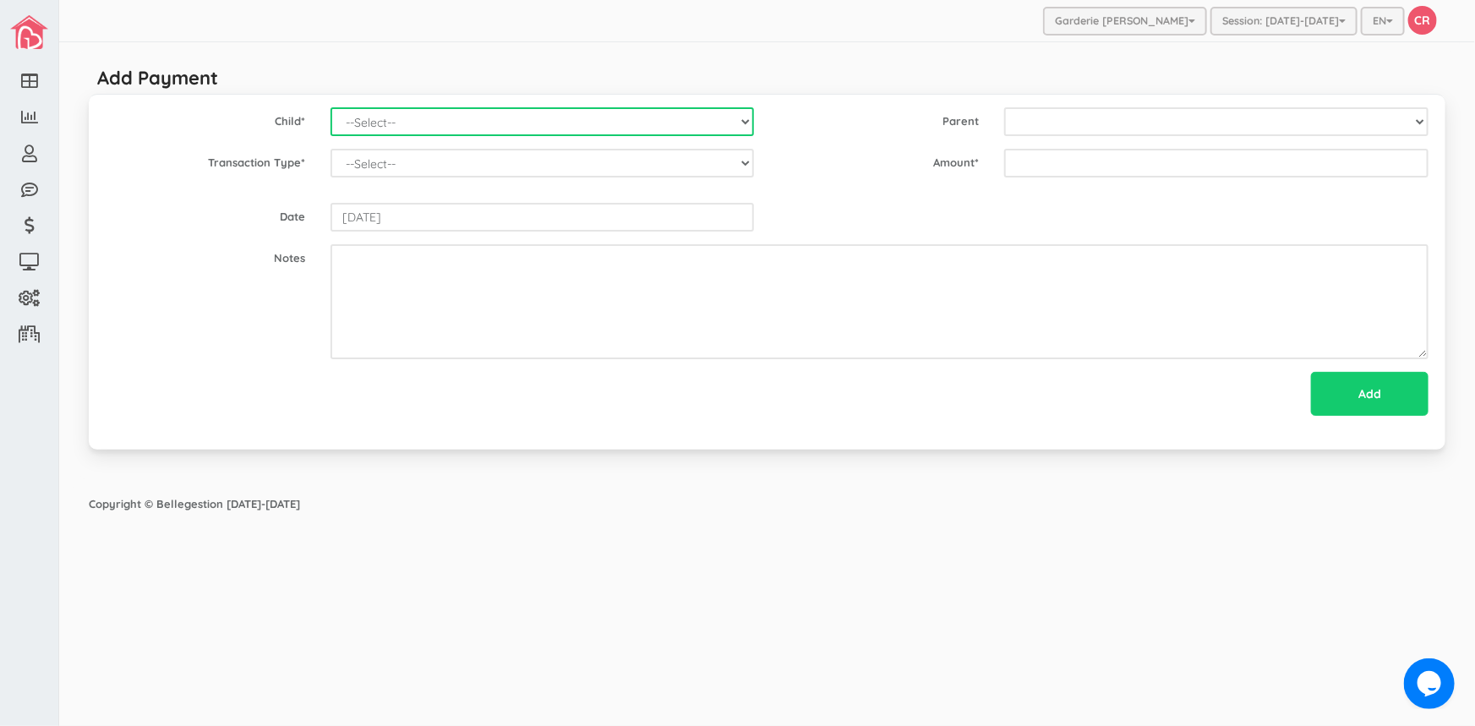
click at [749, 120] on select "--Select-- Alexander Romeo Zamora Alia Al-Sudani Alistair Reaksatith Kheng Ange…" at bounding box center [542, 121] width 424 height 29
select select "1680"
click at [330, 107] on select "--Select-- Alexander Romeo Zamora Alia Al-Sudani Alistair Reaksatith Kheng Ange…" at bounding box center [542, 121] width 424 height 29
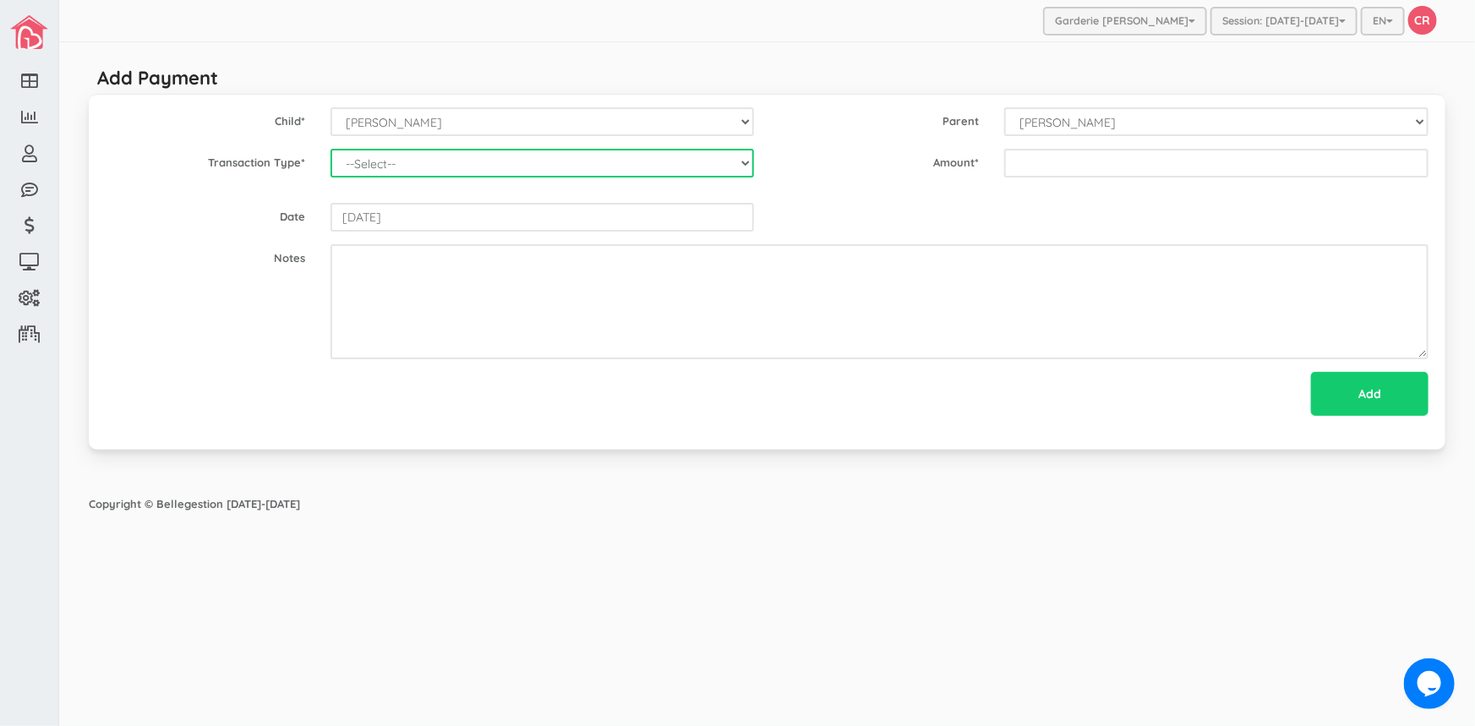
click at [746, 161] on select "--Select-- Balance Administrative credit Payment ChargeNSF Check Returned Contr…" at bounding box center [542, 163] width 424 height 29
select select "Payment"
click at [330, 149] on select "--Select-- Balance Administrative credit Payment ChargeNSF Check Returned Contr…" at bounding box center [542, 163] width 424 height 29
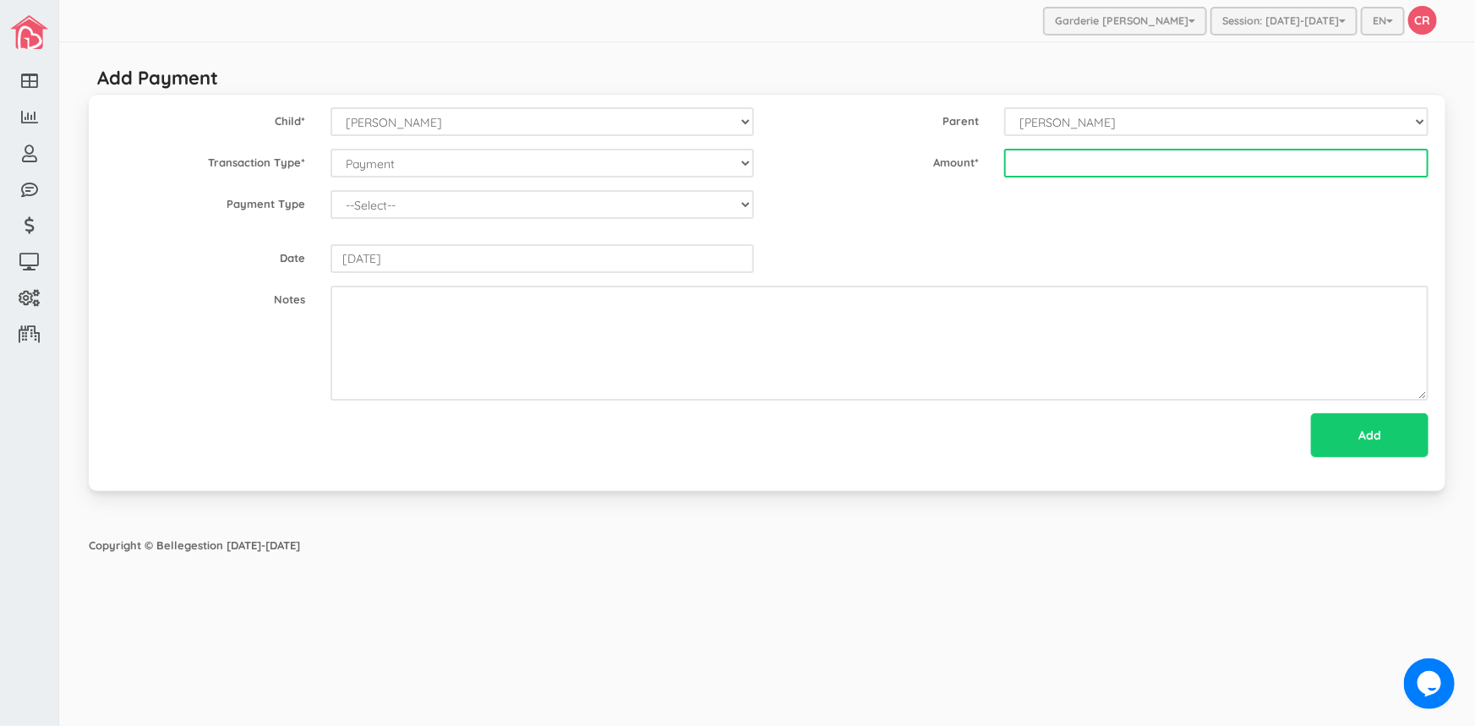
click at [1023, 159] on input "text" at bounding box center [1216, 163] width 424 height 29
type input "215"
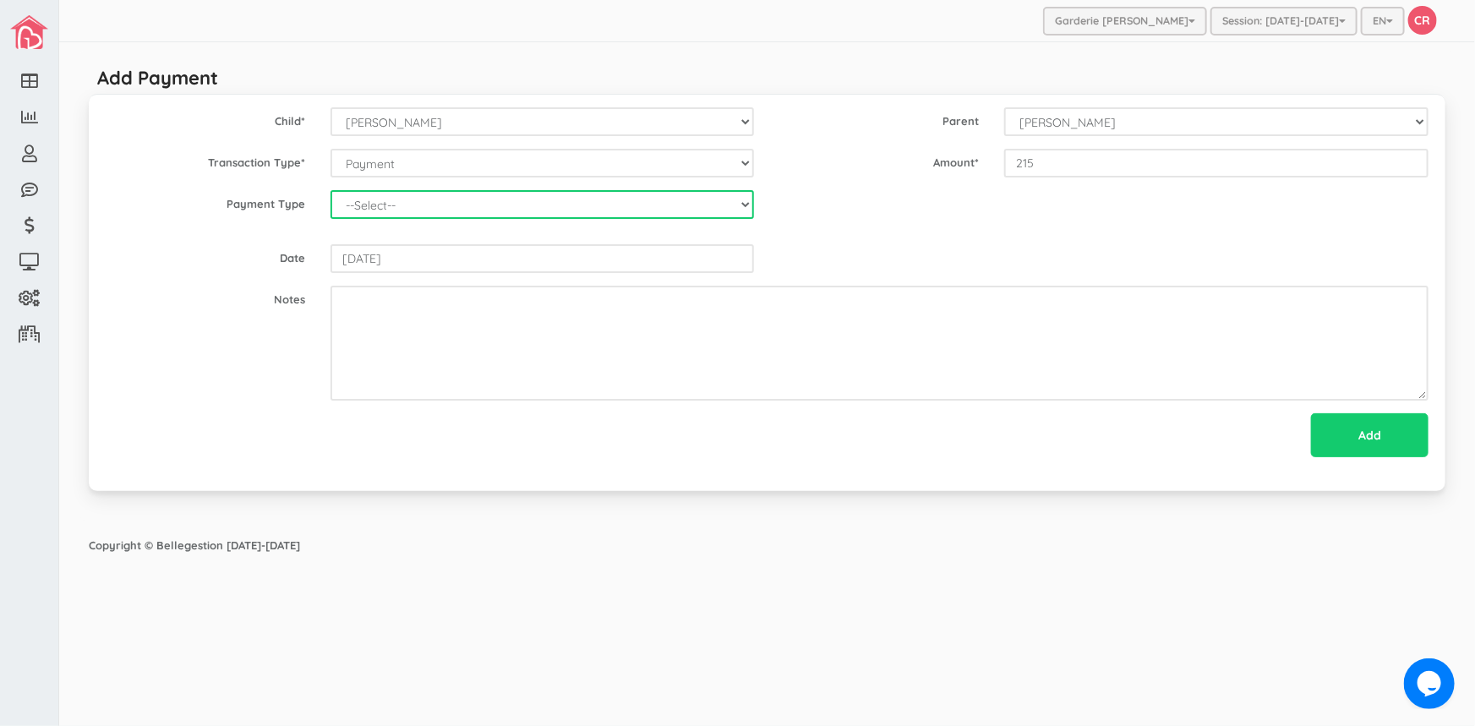
click at [750, 205] on select "--Select-- Cash Cheque Debit E-transfer" at bounding box center [542, 204] width 424 height 29
select select "ETransfer"
click at [330, 190] on select "--Select-- Cash Cheque Debit E-transfer" at bounding box center [542, 204] width 424 height 29
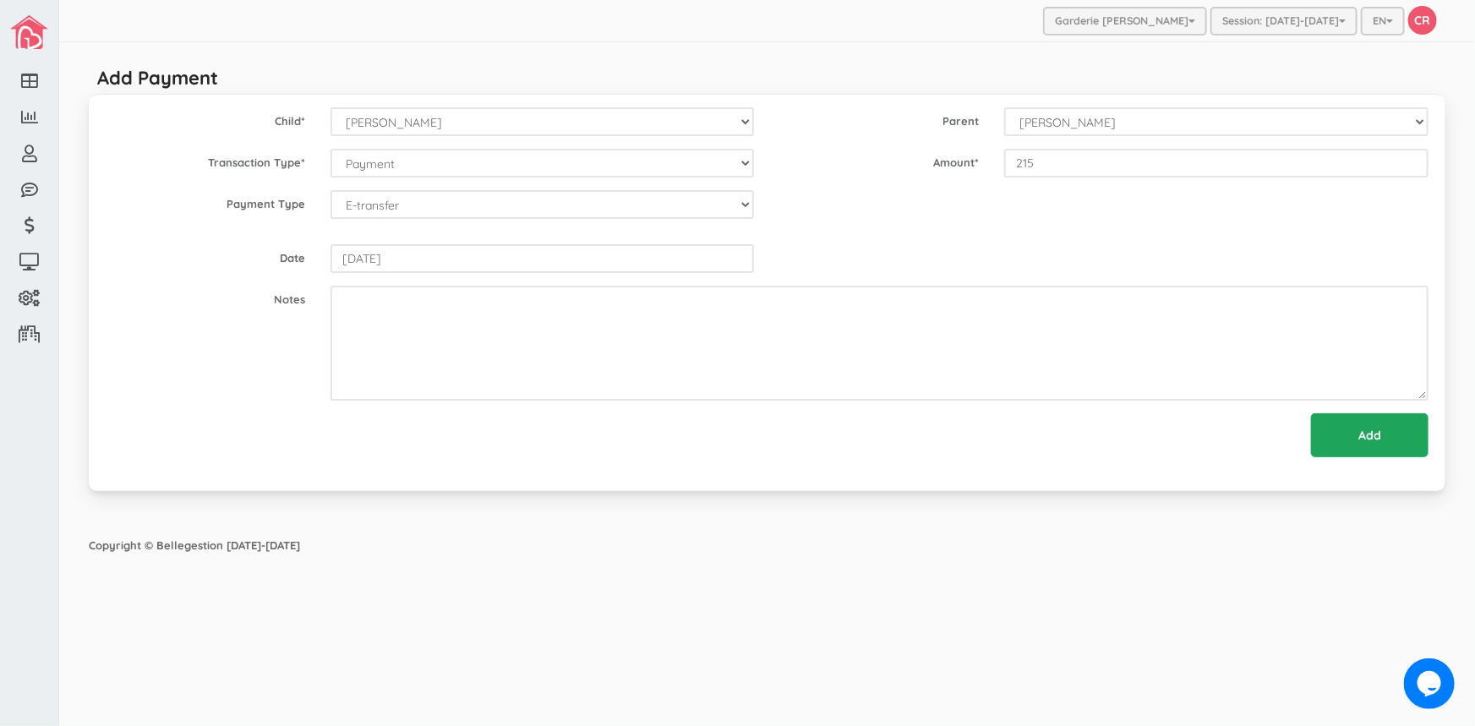
click at [1344, 438] on input "Add" at bounding box center [1369, 435] width 117 height 44
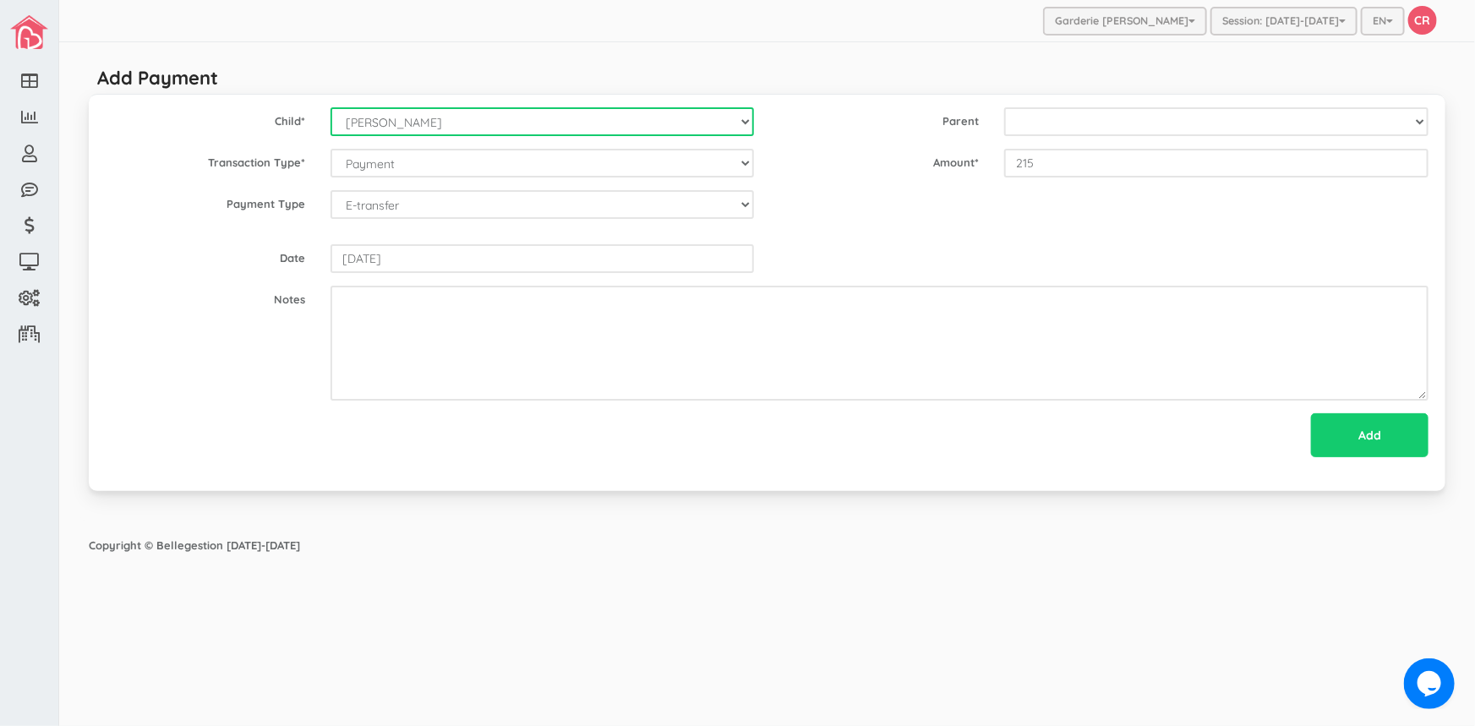
click at [738, 122] on select "--Select-- Alexander Romeo Zamora Alia Al-Sudani Alistair Reaksatith Kheng Ange…" at bounding box center [542, 121] width 424 height 29
select select "1681"
click at [330, 107] on select "--Select-- Alexander Romeo Zamora Alia Al-Sudani Alistair Reaksatith Kheng Ange…" at bounding box center [542, 121] width 424 height 29
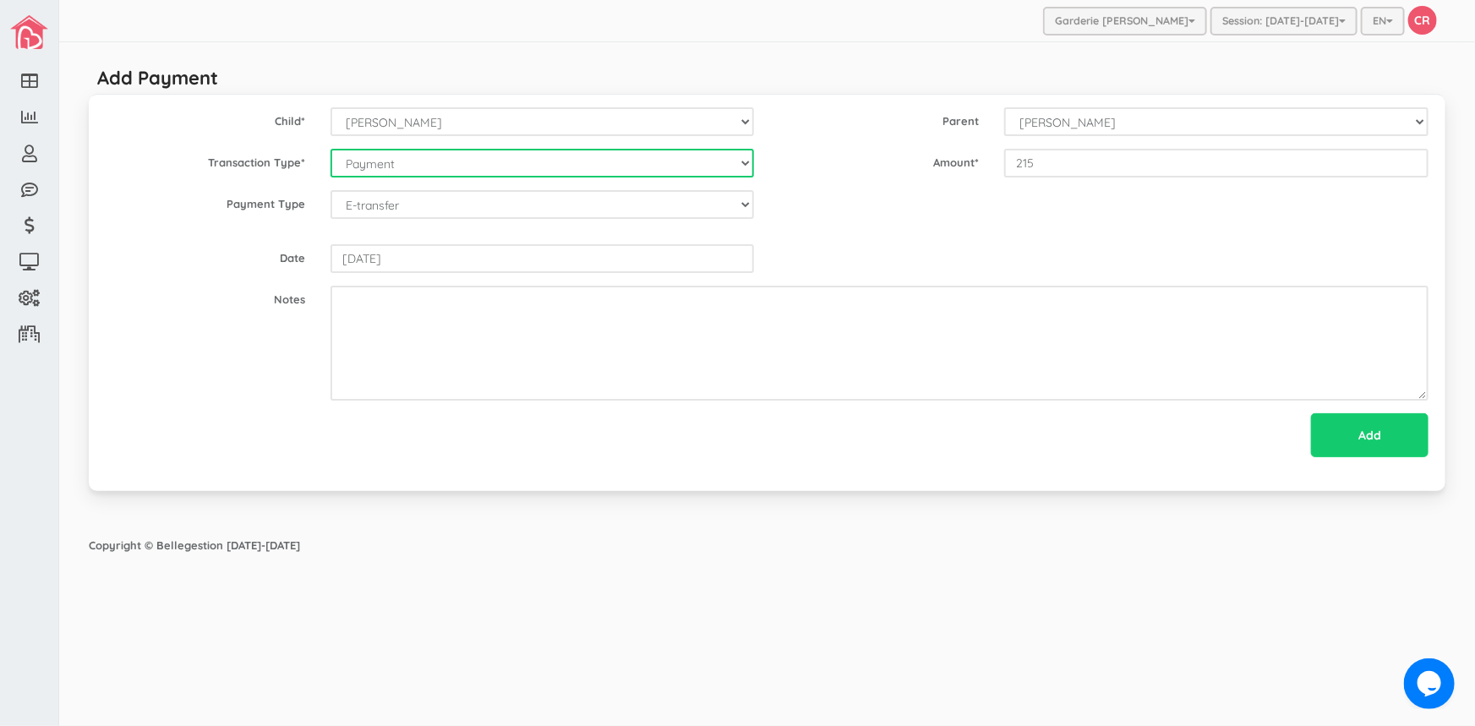
click at [745, 151] on select "--Select-- Balance Administrative credit Payment ChargeNSF Check Returned Contr…" at bounding box center [542, 163] width 424 height 29
select select "Payment"
click at [330, 149] on select "--Select-- Balance Administrative credit Payment ChargeNSF Check Returned Contr…" at bounding box center [542, 163] width 424 height 29
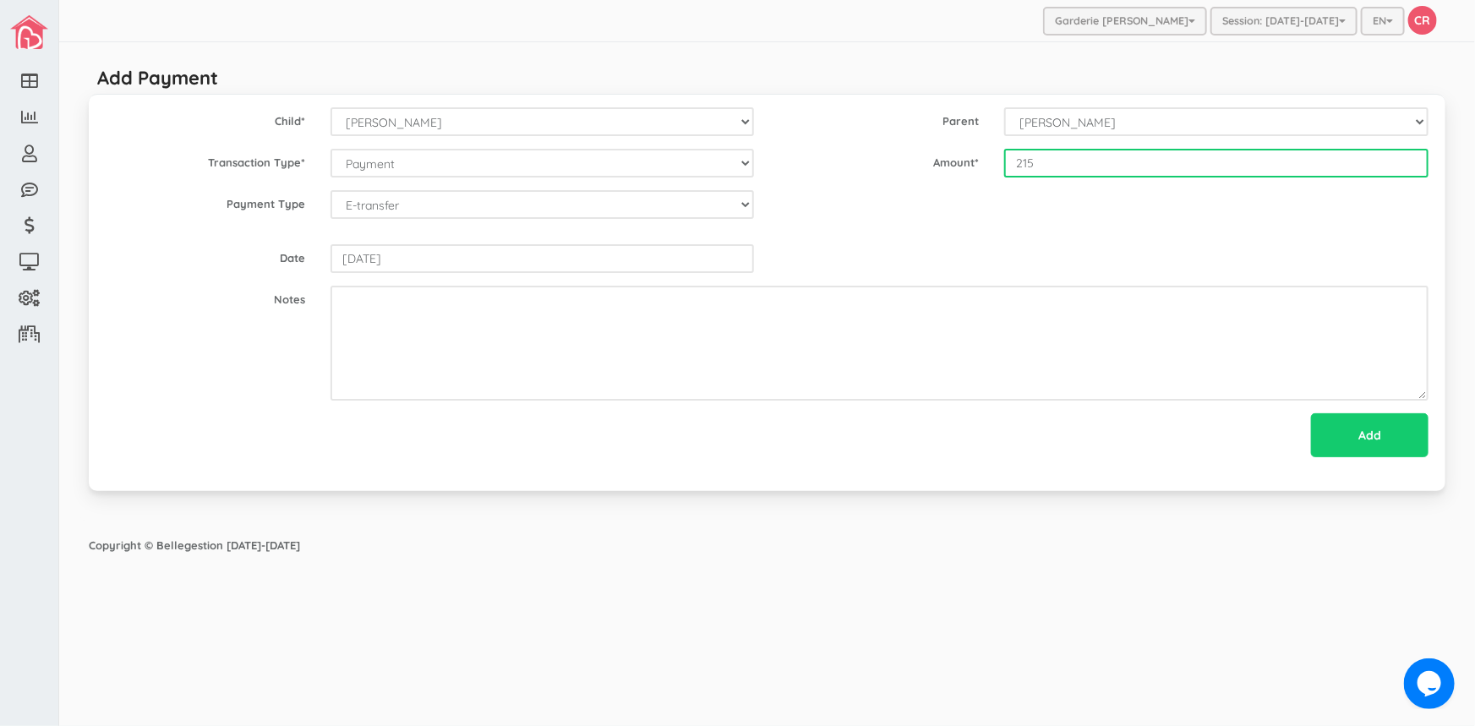
click at [1016, 161] on input "215" at bounding box center [1216, 163] width 424 height 29
type input "215.01"
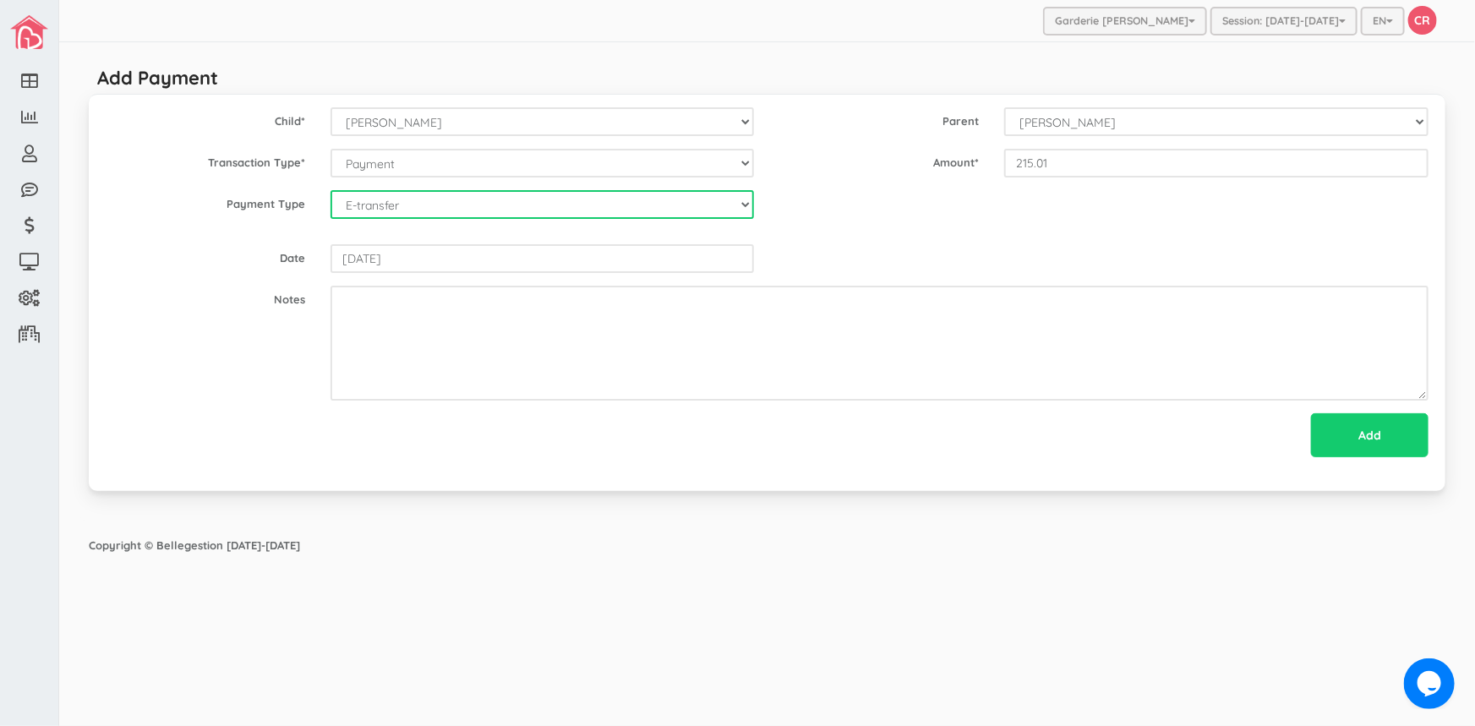
click at [743, 208] on select "--Select-- Cash Cheque Debit E-transfer" at bounding box center [542, 204] width 424 height 29
select select "ETransfer"
click at [330, 190] on select "--Select-- Cash Cheque Debit E-transfer" at bounding box center [542, 204] width 424 height 29
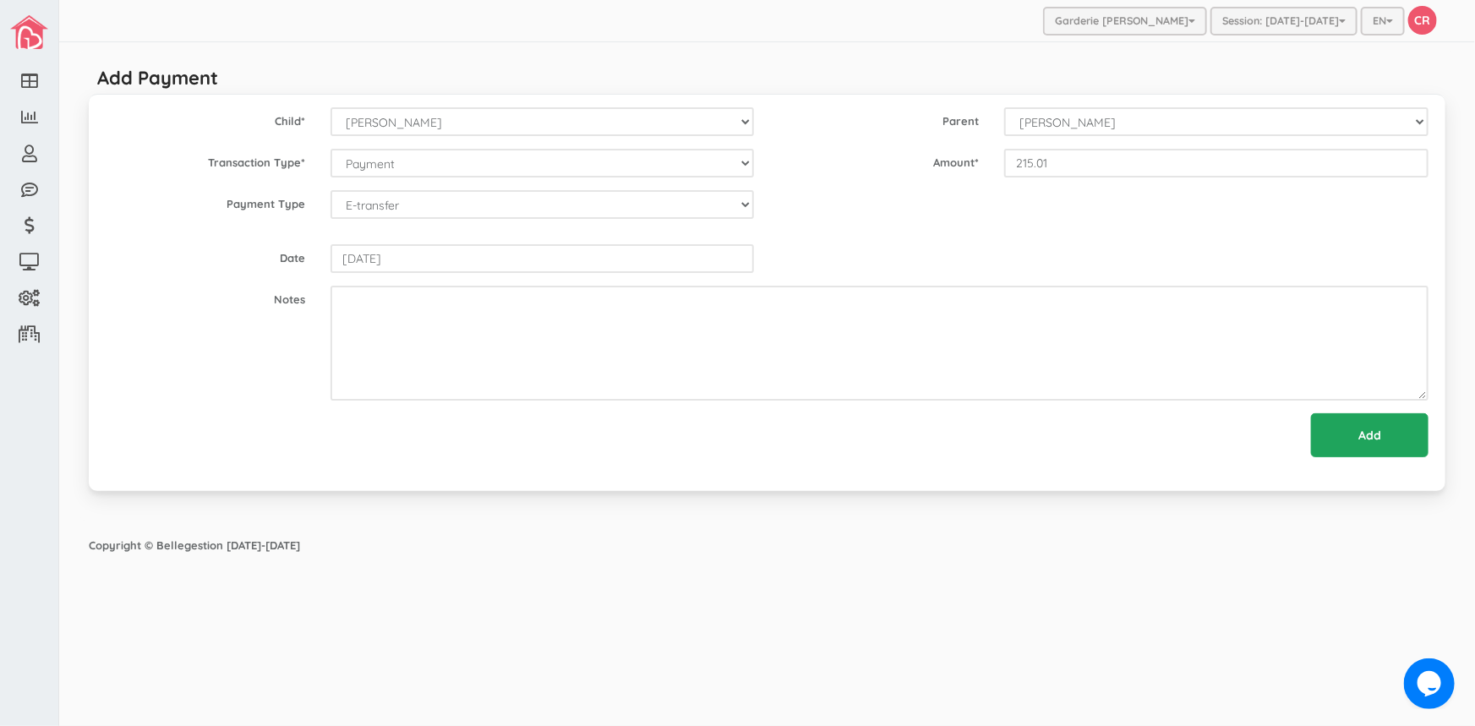
click at [1372, 438] on input "Add" at bounding box center [1369, 435] width 117 height 44
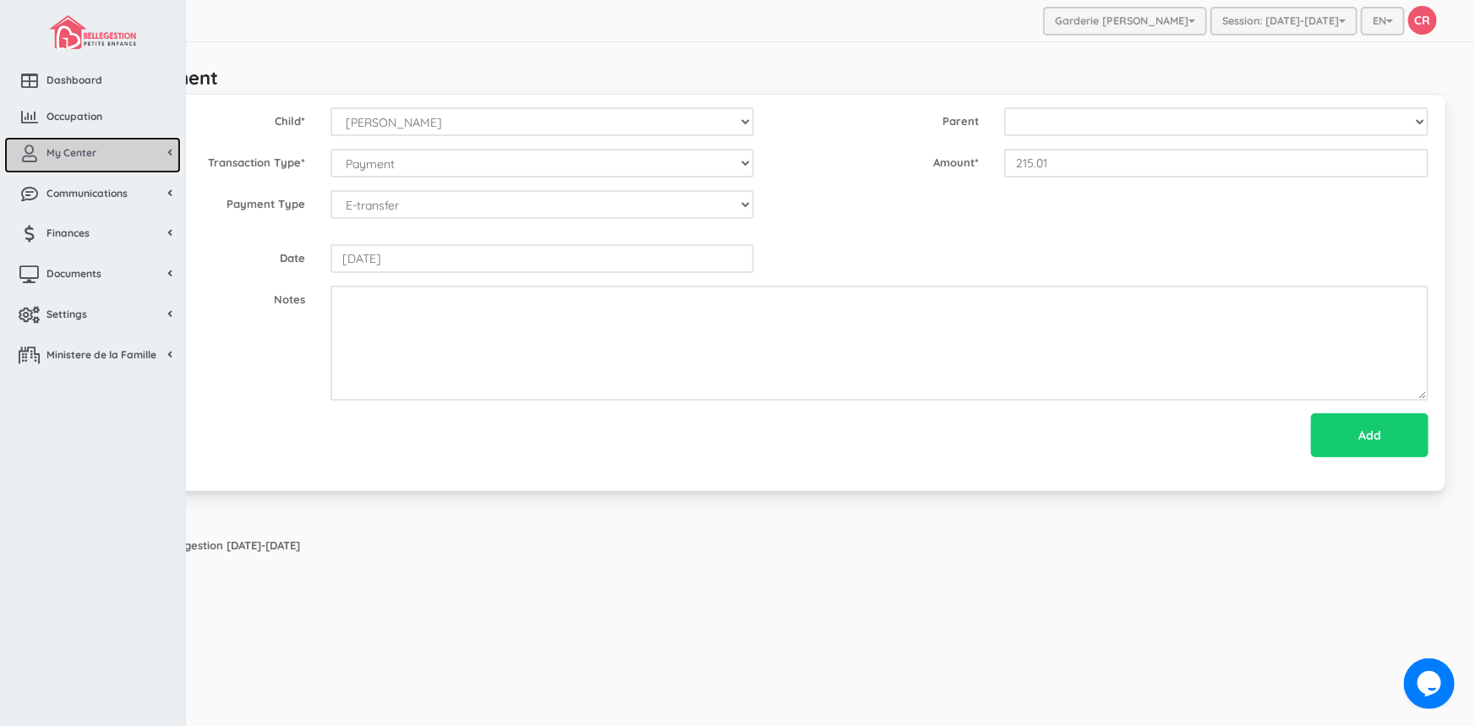
click at [89, 158] on span "My Center" at bounding box center [71, 152] width 50 height 14
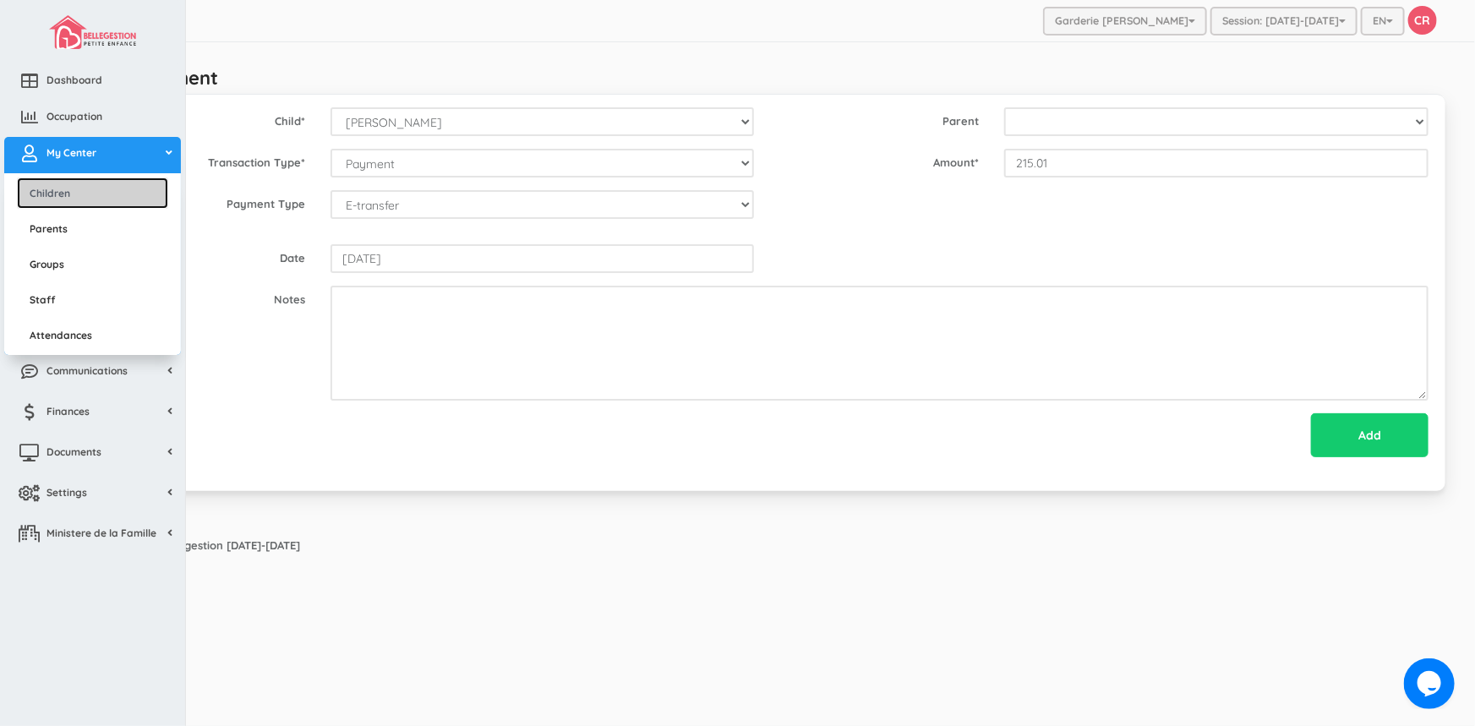
click at [85, 193] on link "Children" at bounding box center [92, 192] width 151 height 31
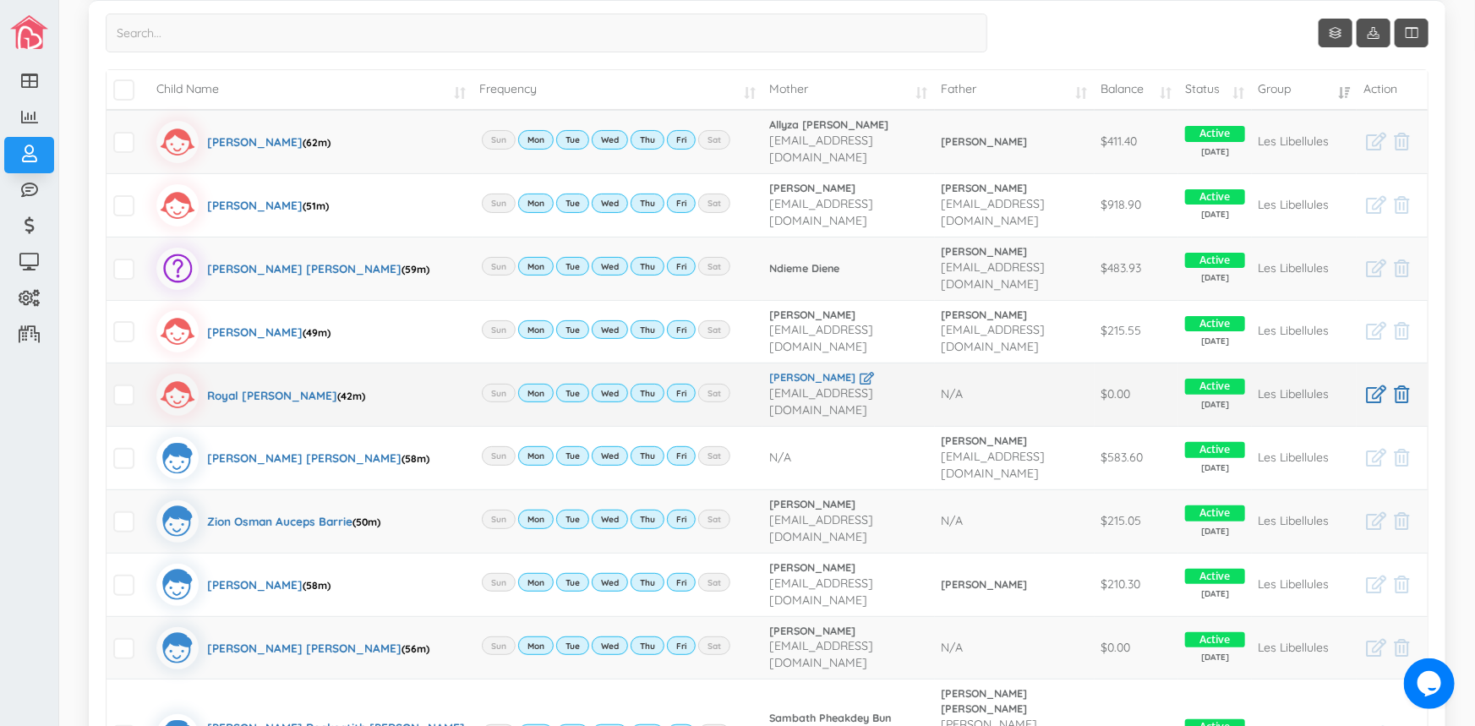
scroll to position [230, 0]
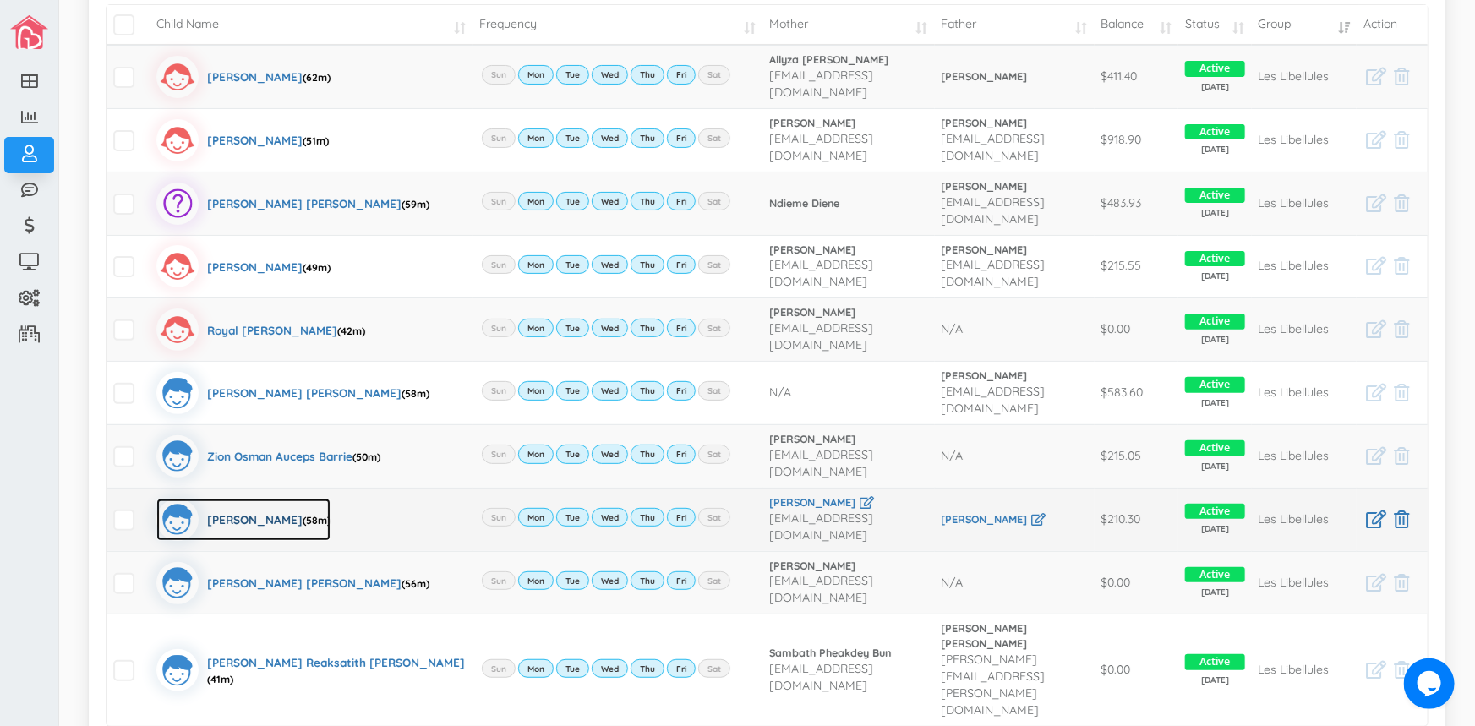
click at [240, 499] on div "Raphael Dangarang (58m)" at bounding box center [268, 520] width 123 height 42
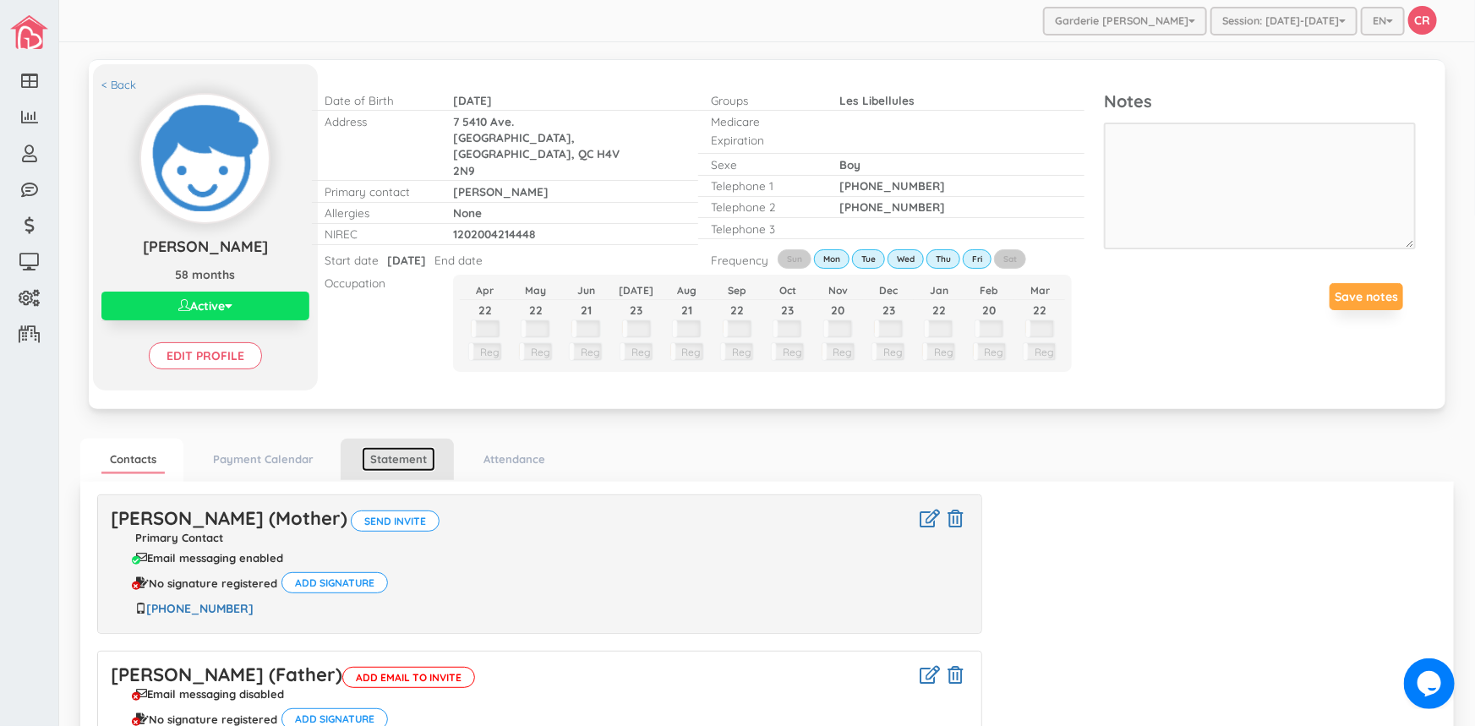
click at [396, 457] on link "Statement" at bounding box center [399, 459] width 74 height 25
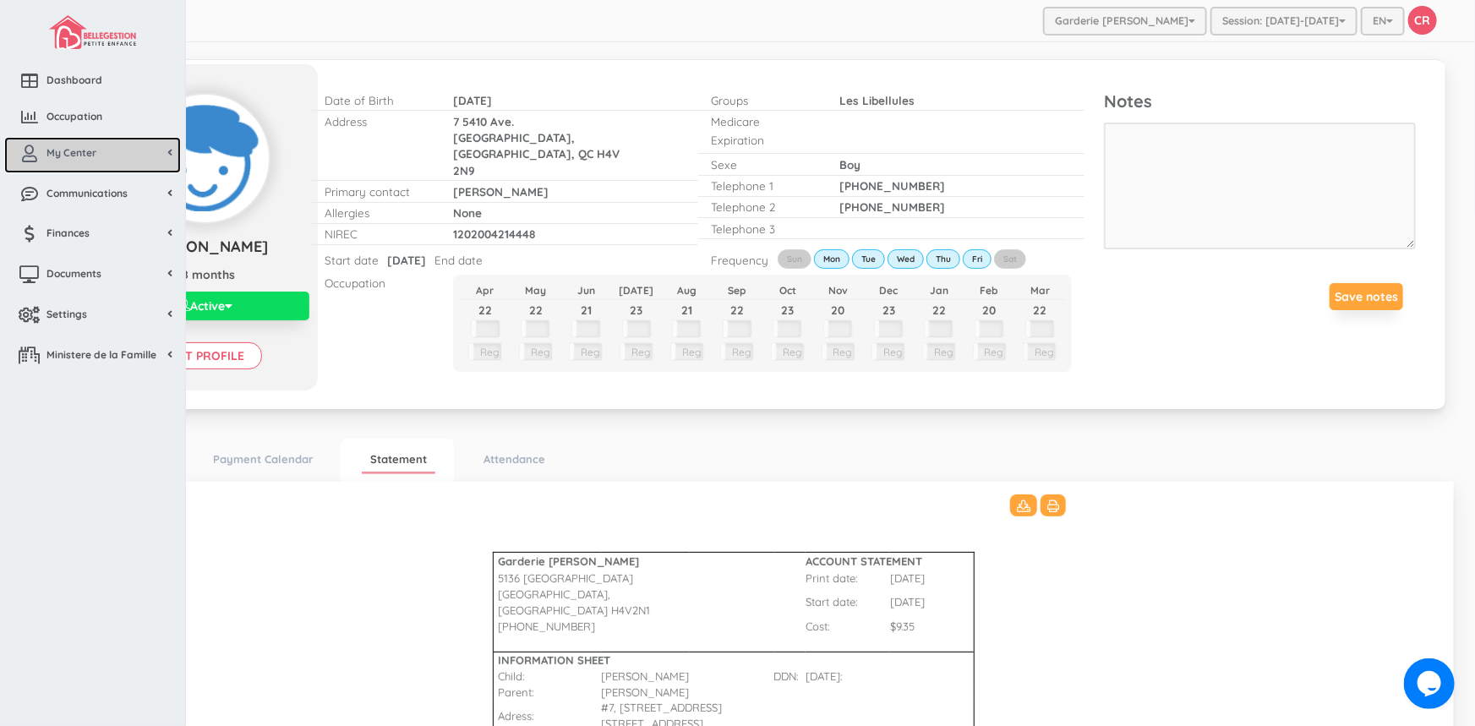
click at [74, 155] on span "My Center" at bounding box center [71, 152] width 50 height 14
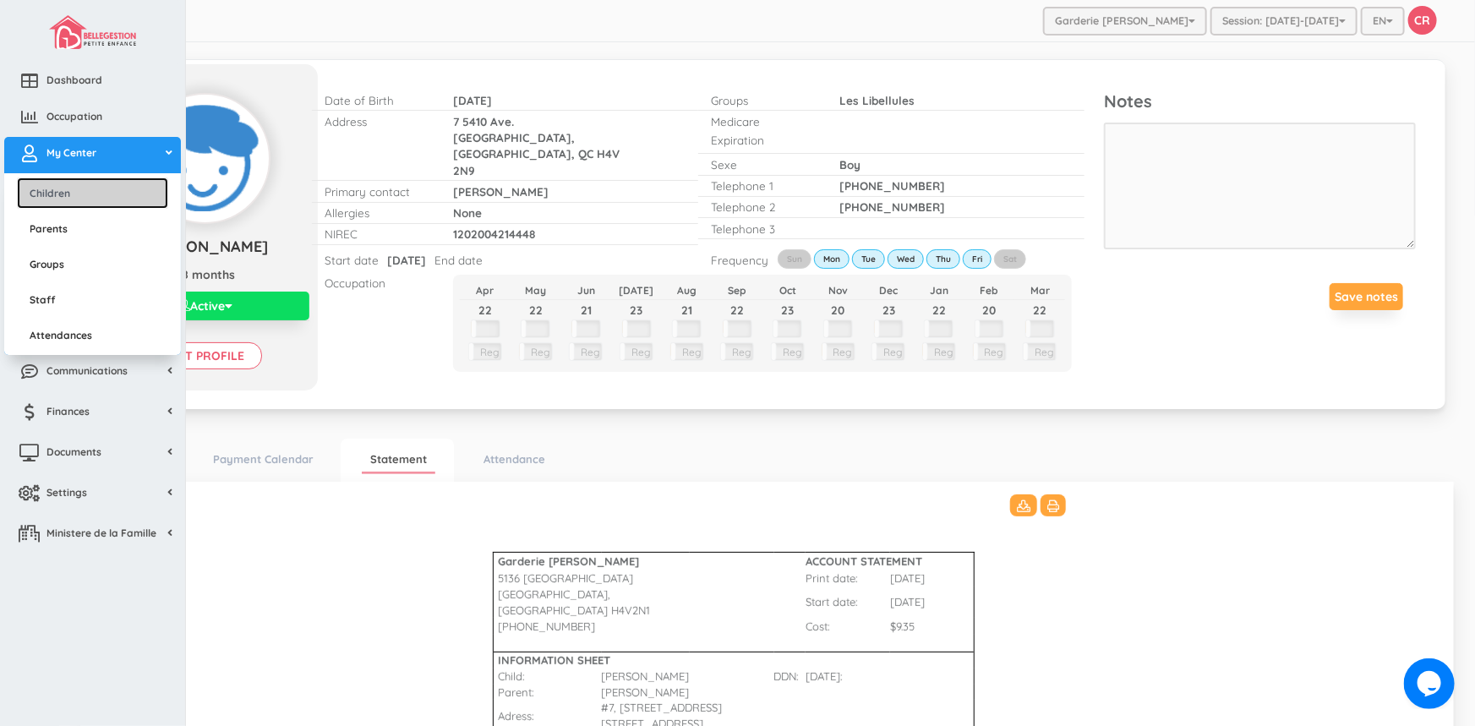
click at [61, 198] on link "Children" at bounding box center [92, 192] width 151 height 31
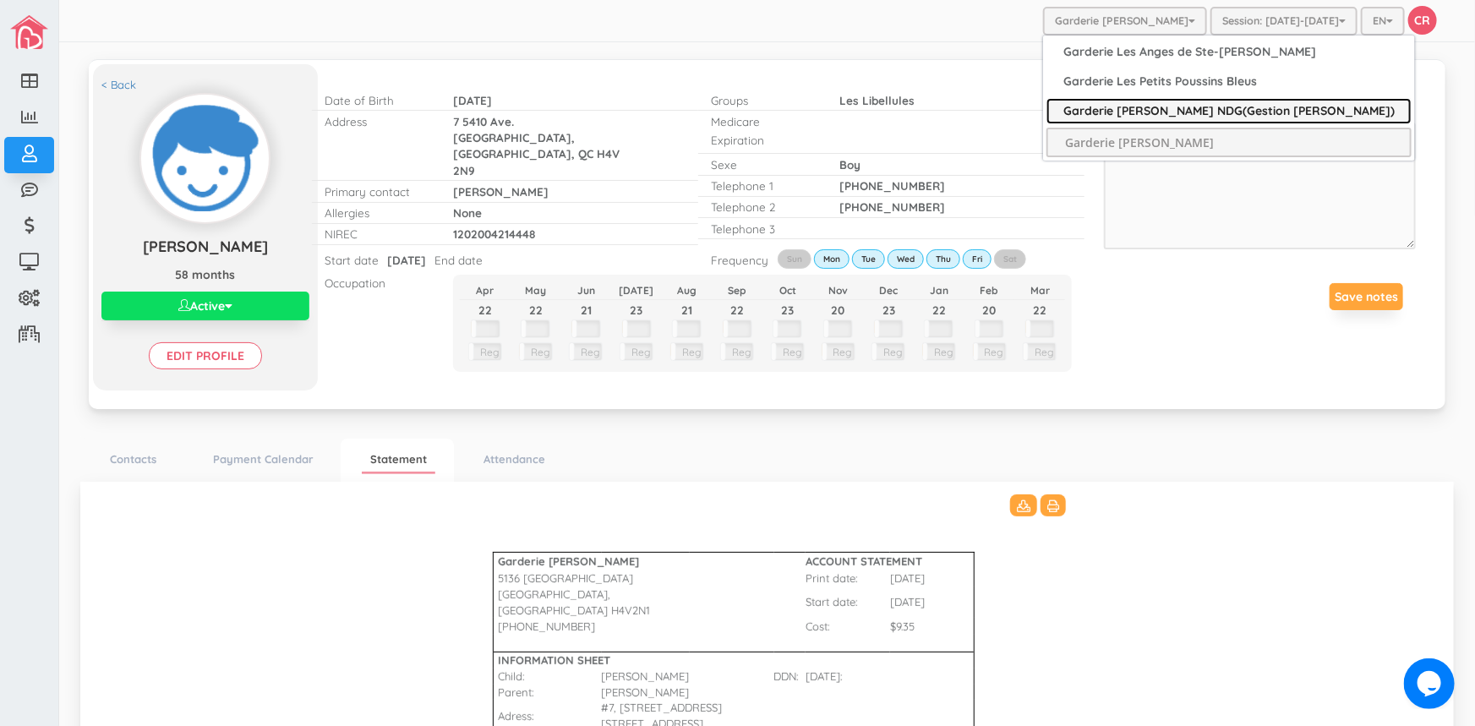
click at [1141, 104] on link "Garderie [PERSON_NAME] NDG(Gestion [PERSON_NAME])" at bounding box center [1228, 111] width 365 height 26
